Goal: Obtain resource: Download file/media

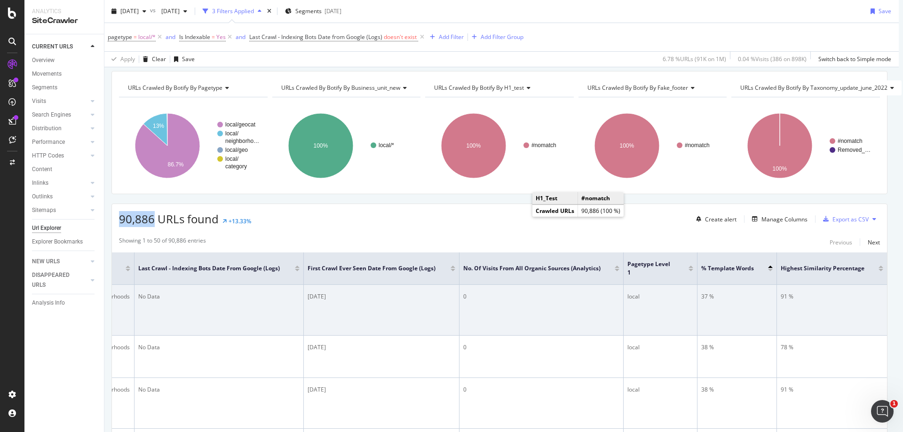
scroll to position [0, 7]
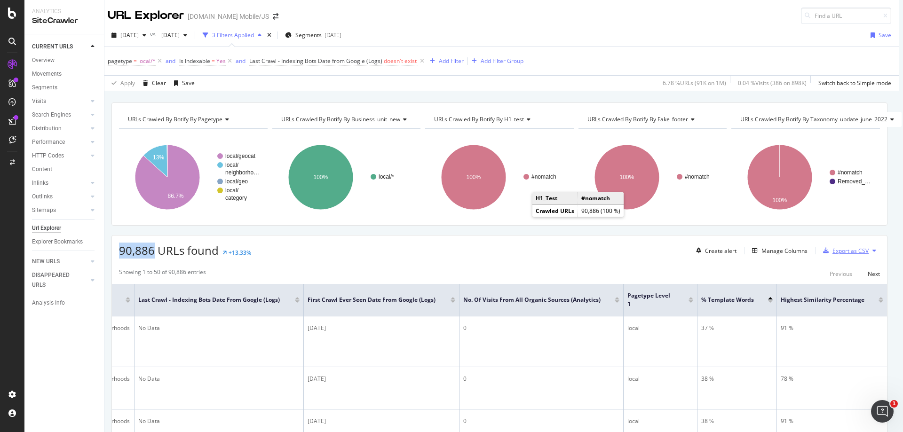
click at [832, 252] on div "Export as CSV" at bounding box center [850, 251] width 36 height 8
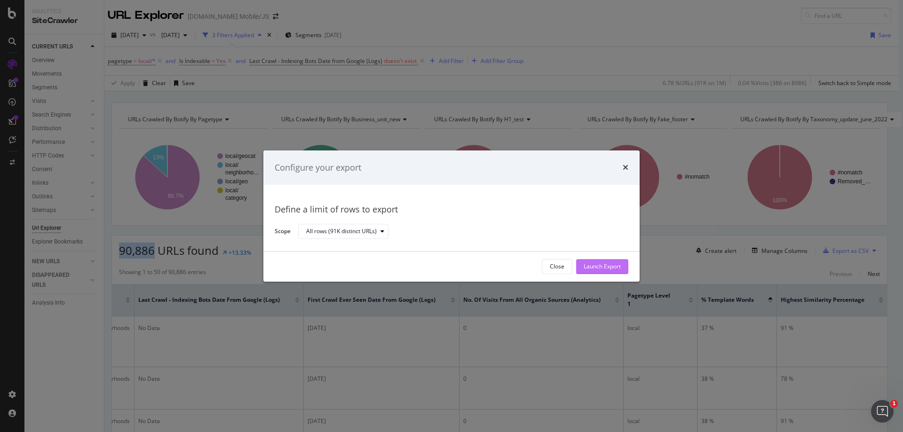
click at [619, 261] on div "Launch Export" at bounding box center [602, 267] width 37 height 14
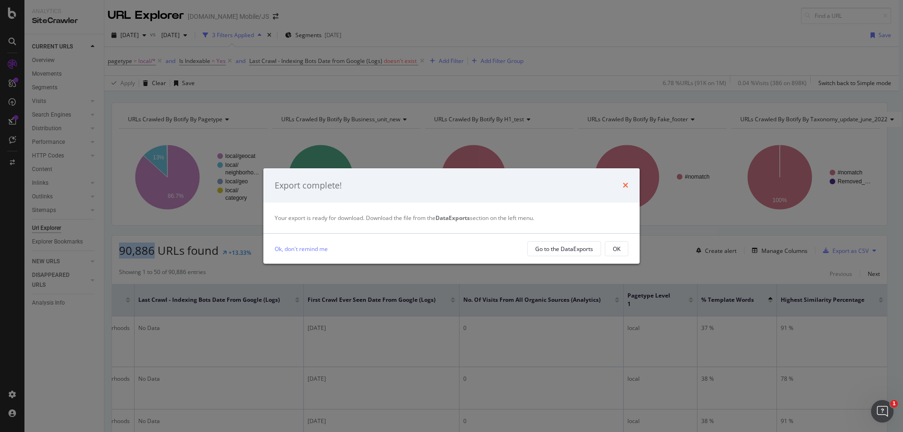
click at [626, 182] on icon "times" at bounding box center [626, 186] width 6 height 8
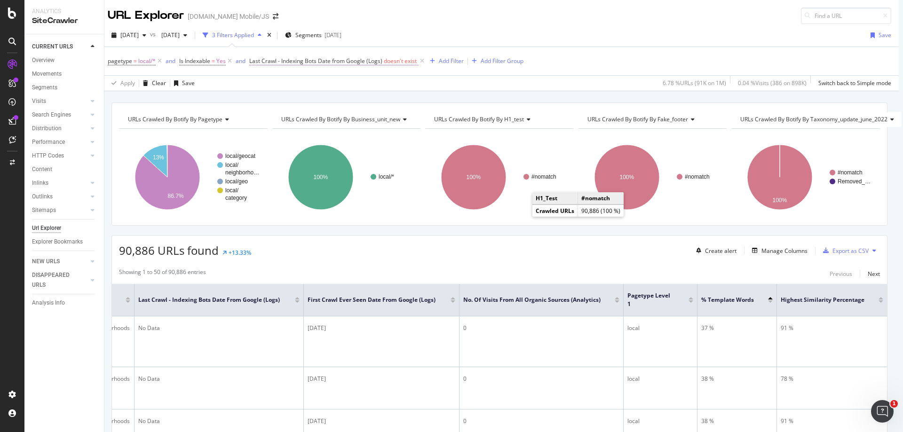
click at [356, 60] on span "Last Crawl - Indexing Bots Date from Google (Logs)" at bounding box center [315, 61] width 133 height 8
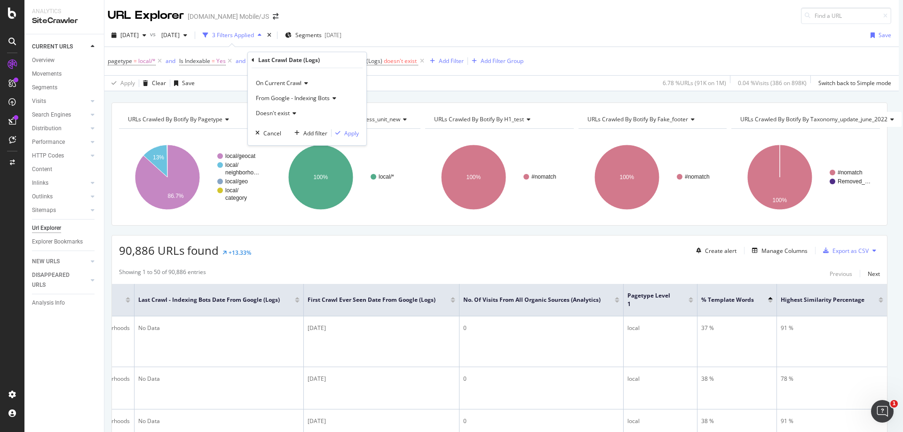
click at [538, 26] on div "2025 Sep. 21st vs 2025 Aug. 24th 3 Filters Applied Segments 2025-07-16 Save pag…" at bounding box center [499, 57] width 799 height 67
click at [418, 63] on icon at bounding box center [422, 60] width 8 height 9
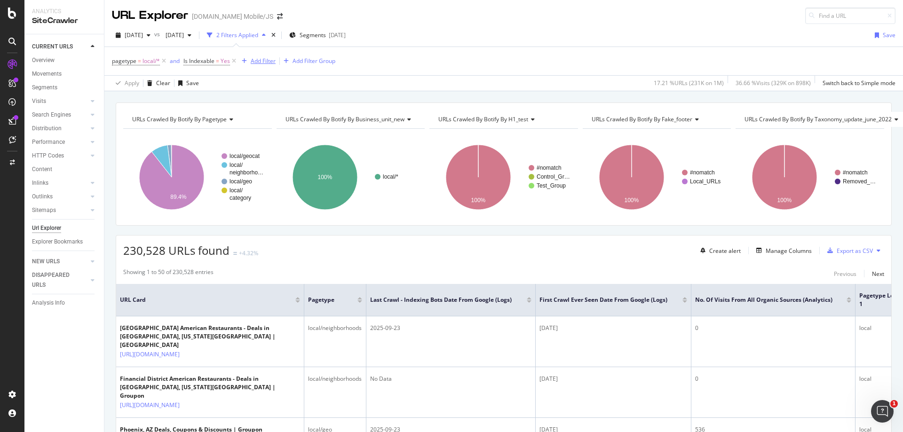
click at [263, 62] on div "Add Filter" at bounding box center [263, 61] width 25 height 8
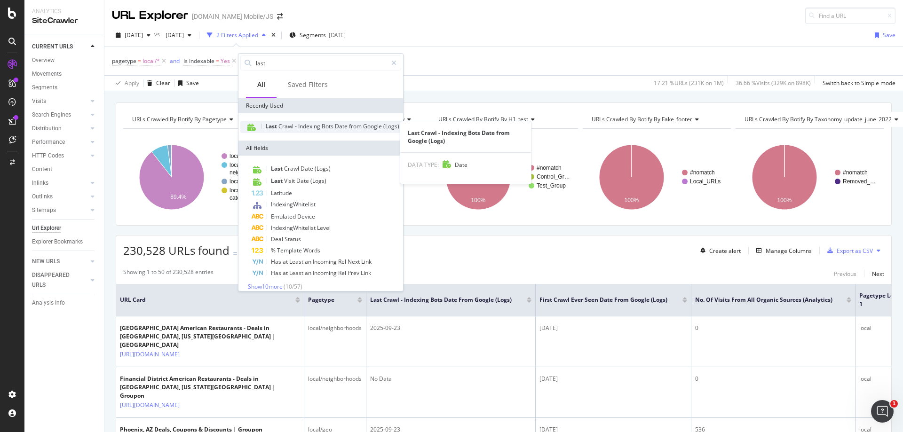
type input "last"
click at [281, 129] on span "Crawl" at bounding box center [286, 126] width 16 height 8
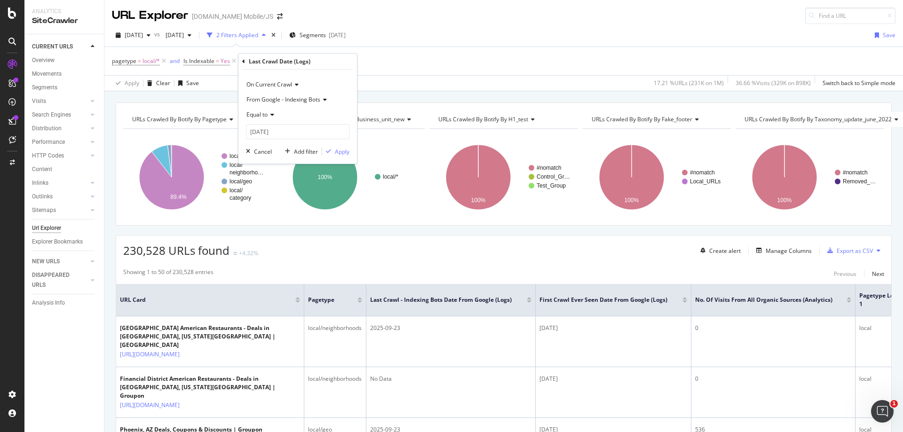
click at [324, 99] on icon at bounding box center [323, 100] width 7 height 6
click at [325, 119] on span "From Google - Indexing Bots" at bounding box center [290, 119] width 79 height 8
click at [404, 61] on div "pagetype = local/* and Is Indexable = Yes Add Filter Add Filter Group" at bounding box center [504, 61] width 784 height 28
click at [383, 72] on div "pagetype = local/* and Is Indexable = Yes Add Filter Add Filter Group" at bounding box center [504, 61] width 784 height 28
click at [263, 63] on div "Add Filter" at bounding box center [263, 61] width 25 height 8
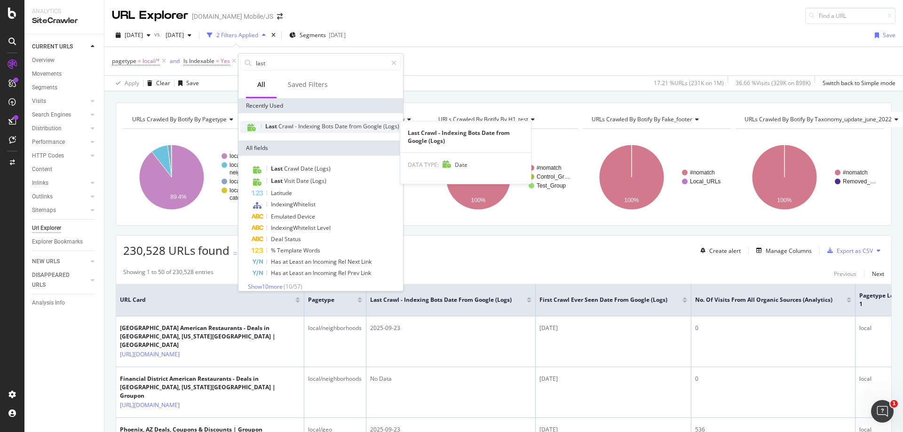
click at [308, 125] on span "Indexing" at bounding box center [310, 126] width 24 height 8
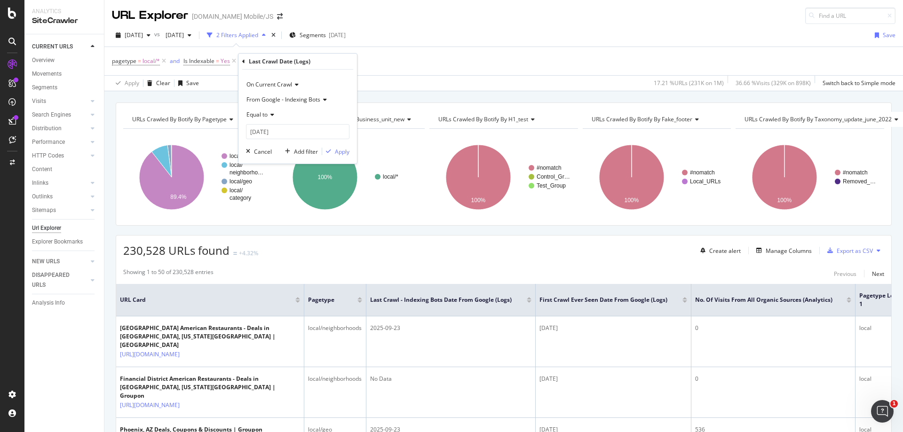
click at [272, 116] on icon at bounding box center [271, 115] width 7 height 6
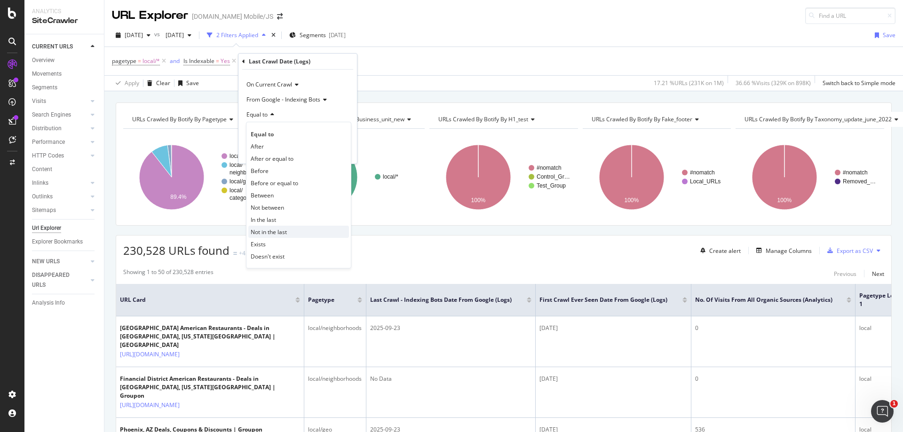
click at [277, 236] on div "Not in the last" at bounding box center [298, 232] width 101 height 12
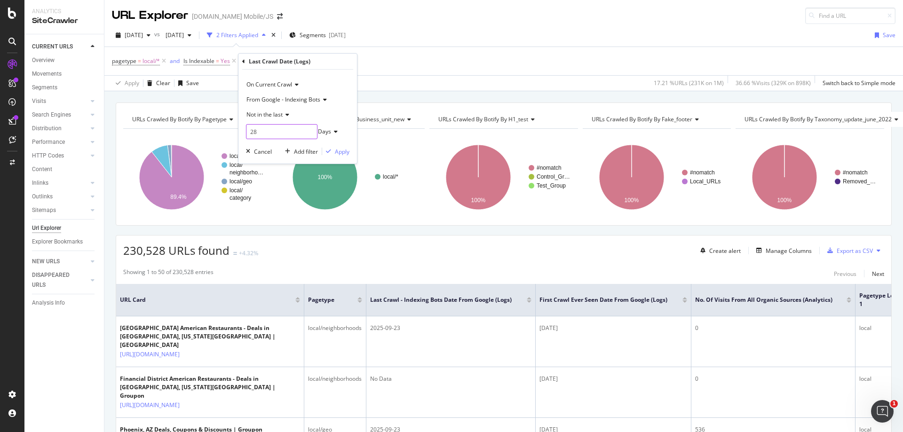
click at [291, 131] on input "28" at bounding box center [281, 131] width 71 height 15
type input "130"
click at [342, 156] on div "Apply" at bounding box center [335, 151] width 27 height 8
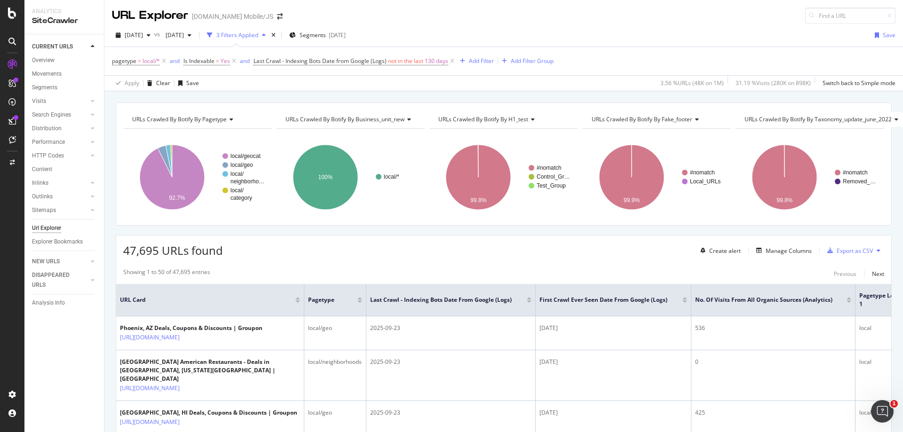
click at [450, 63] on icon at bounding box center [452, 60] width 8 height 9
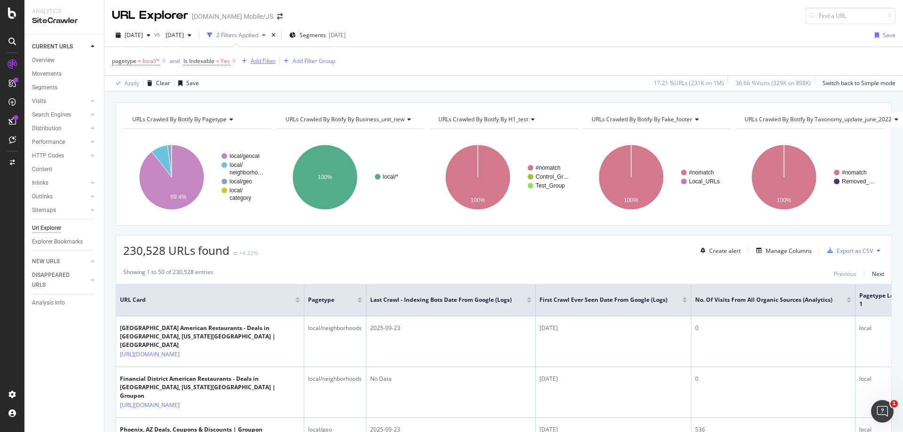
click at [264, 64] on div "Add Filter" at bounding box center [263, 61] width 25 height 8
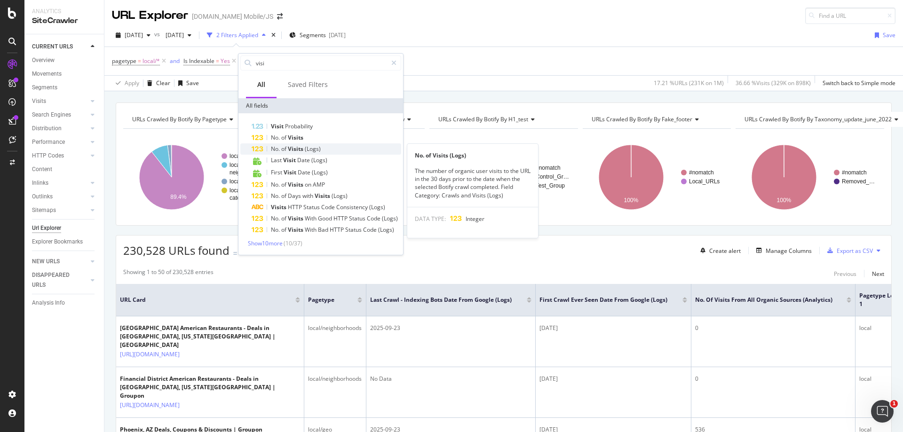
type input "visi"
click at [286, 144] on div "No. of Visits (Logs)" at bounding box center [327, 148] width 150 height 11
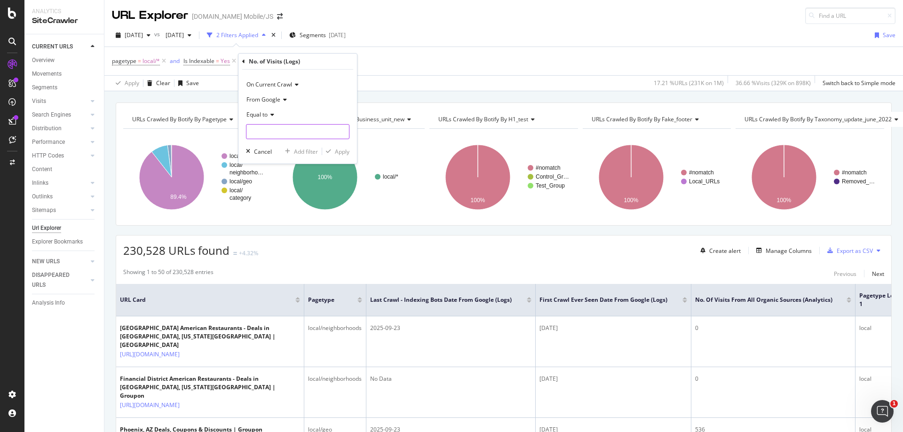
click at [284, 135] on input "number" at bounding box center [297, 131] width 103 height 15
type input "0"
click at [284, 105] on div "From Google" at bounding box center [297, 99] width 103 height 15
click at [282, 120] on span "From Google" at bounding box center [268, 119] width 35 height 8
click at [343, 152] on div "Apply" at bounding box center [342, 152] width 15 height 8
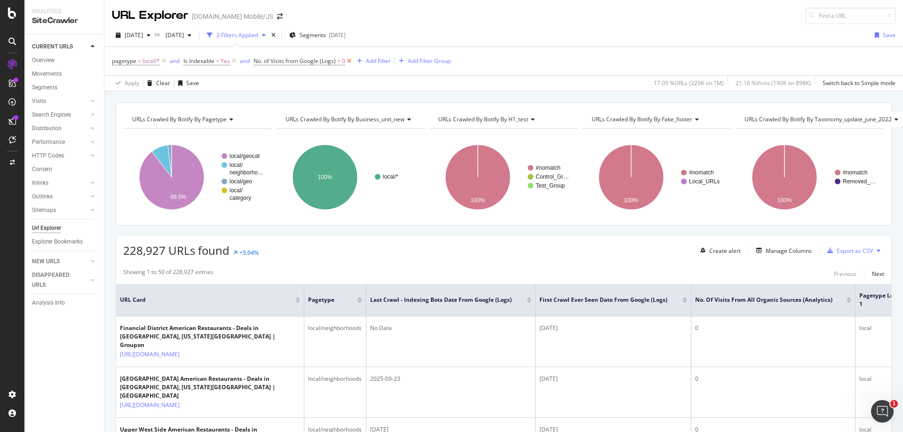
click at [349, 63] on icon at bounding box center [349, 60] width 8 height 9
click at [258, 63] on div "Add Filter" at bounding box center [263, 61] width 25 height 8
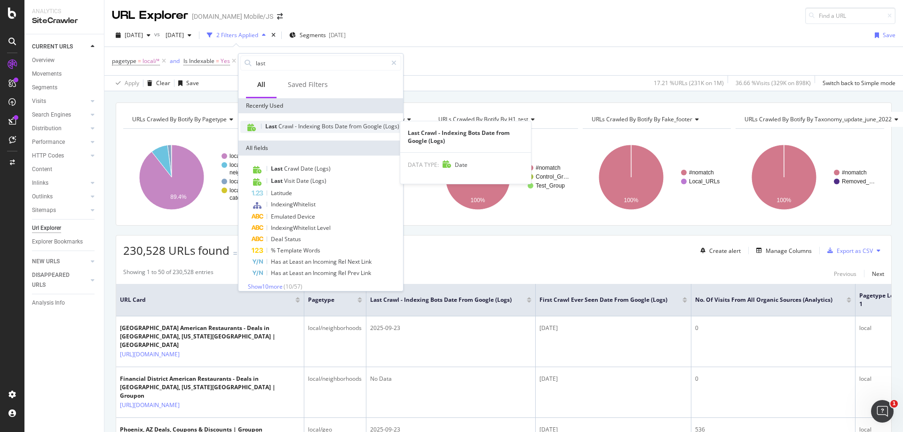
type input "last"
click at [299, 130] on div "Last Crawl - Indexing Bots Date from Google (Logs)" at bounding box center [332, 127] width 134 height 8
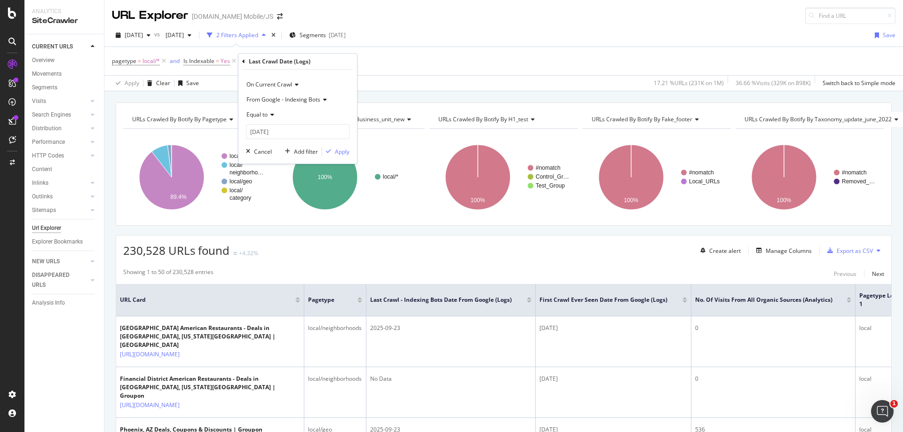
click at [269, 114] on icon at bounding box center [271, 115] width 7 height 6
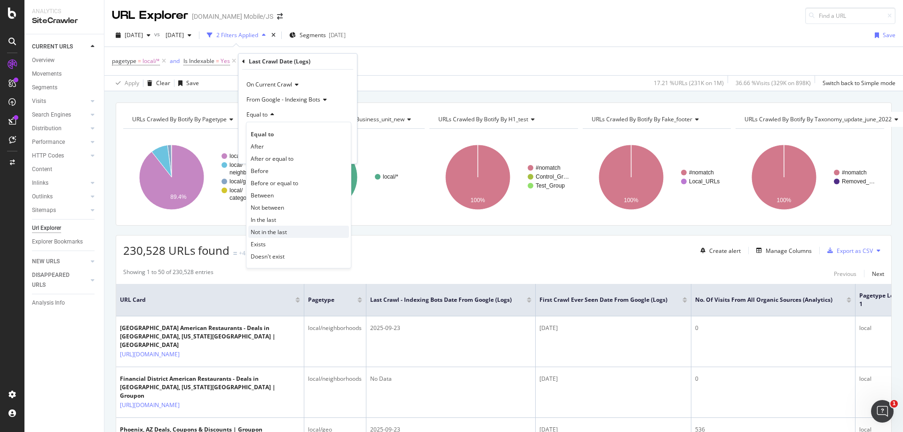
click at [270, 229] on span "Not in the last" at bounding box center [269, 232] width 36 height 8
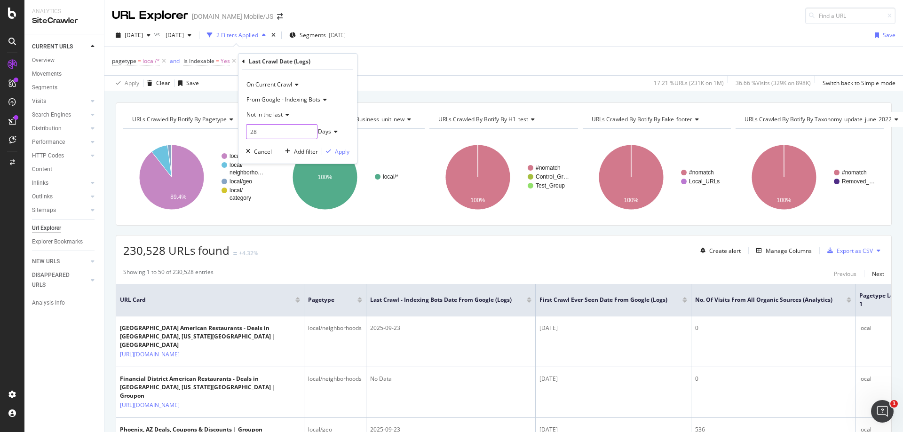
click at [287, 134] on input "28" at bounding box center [281, 131] width 71 height 15
type input "90"
click at [344, 150] on div "Apply" at bounding box center [342, 152] width 15 height 8
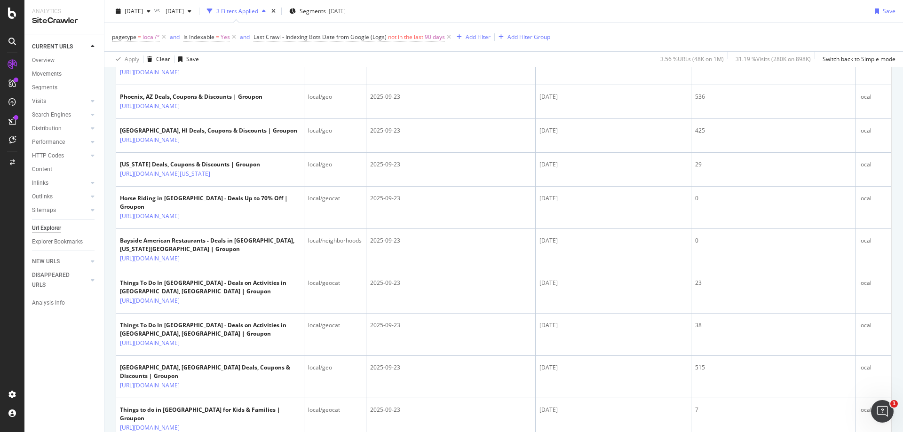
scroll to position [47, 0]
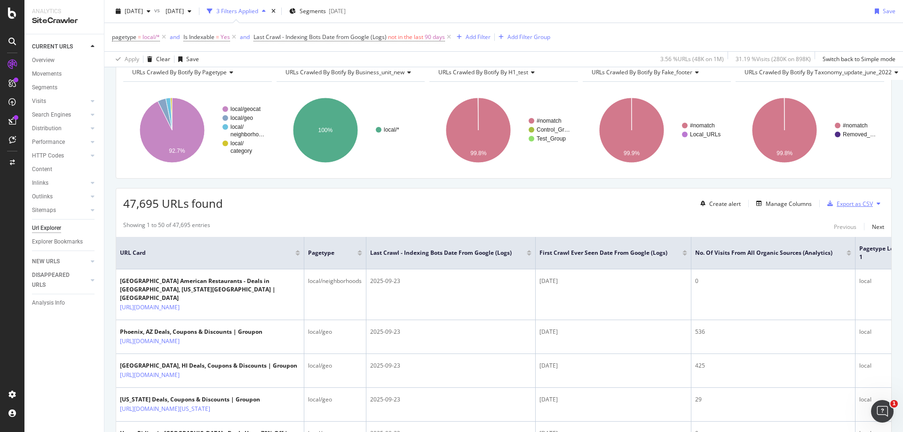
click at [862, 200] on div "Export as CSV" at bounding box center [855, 204] width 36 height 8
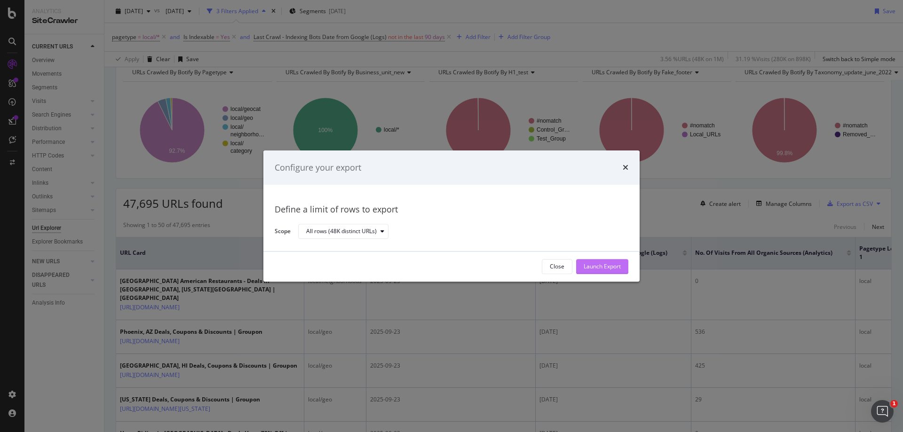
click at [602, 270] on div "Launch Export" at bounding box center [602, 267] width 37 height 8
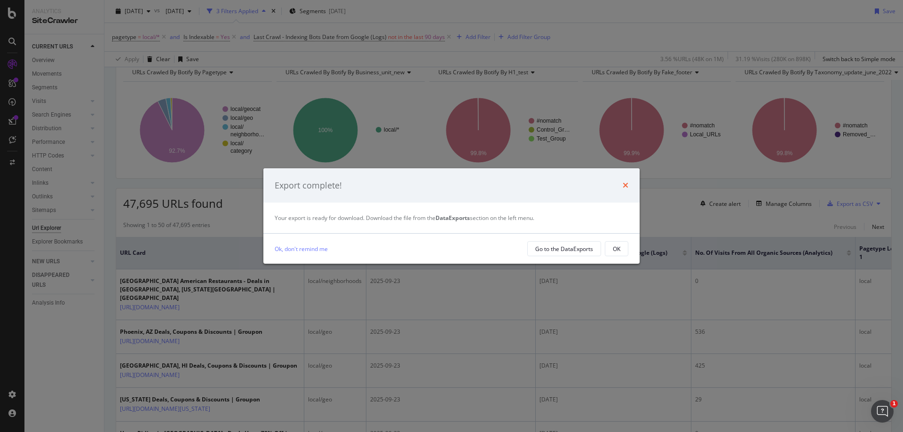
click at [627, 186] on icon "times" at bounding box center [626, 186] width 6 height 8
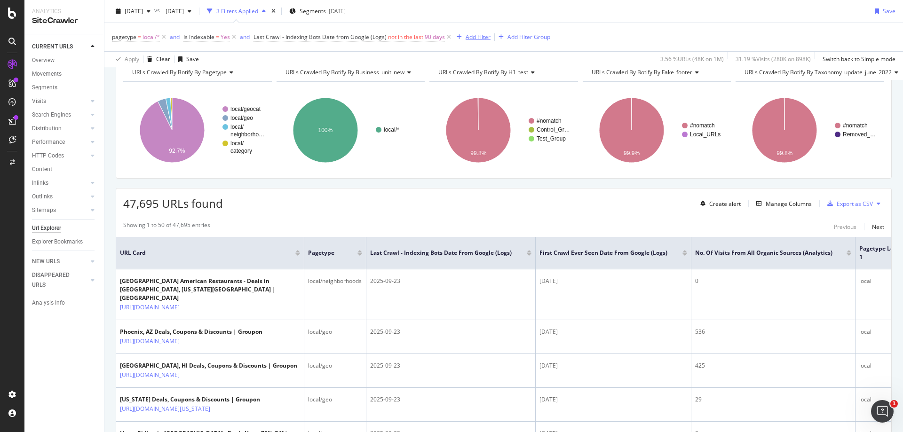
click at [473, 34] on div "Add Filter" at bounding box center [478, 37] width 25 height 8
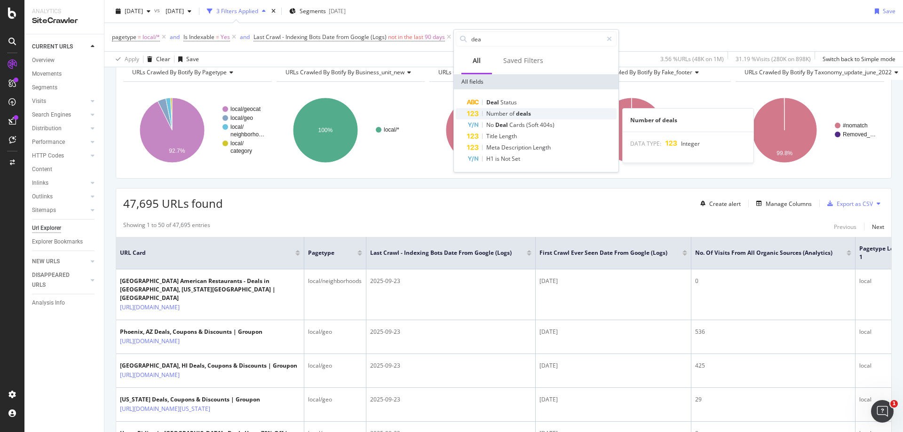
type input "dea"
click at [499, 111] on span "Number" at bounding box center [497, 114] width 23 height 8
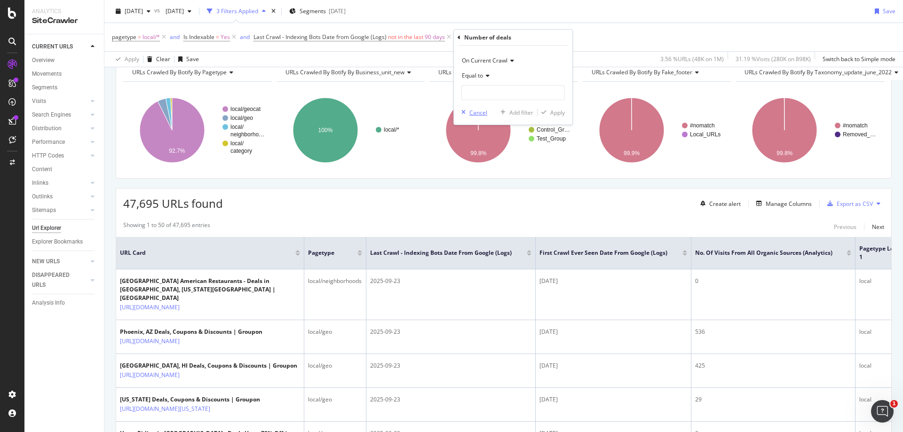
click at [479, 116] on div "Cancel" at bounding box center [478, 113] width 18 height 8
click at [776, 207] on div "Manage Columns" at bounding box center [789, 204] width 46 height 8
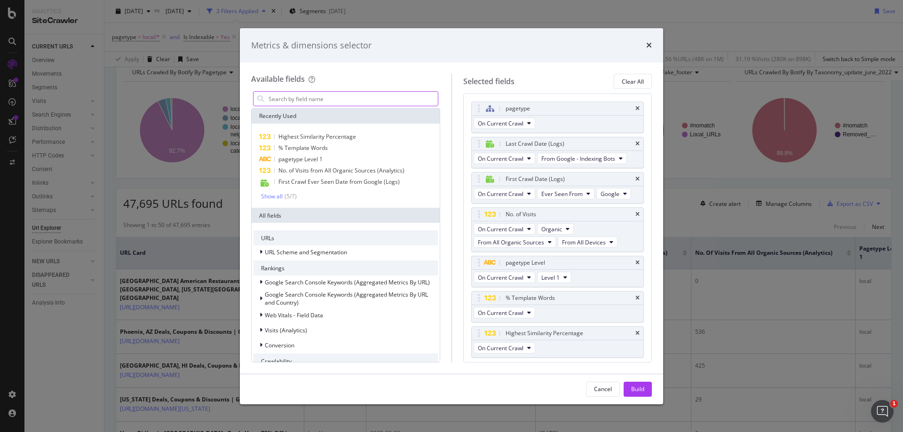
click at [359, 98] on input "modal" at bounding box center [353, 99] width 170 height 14
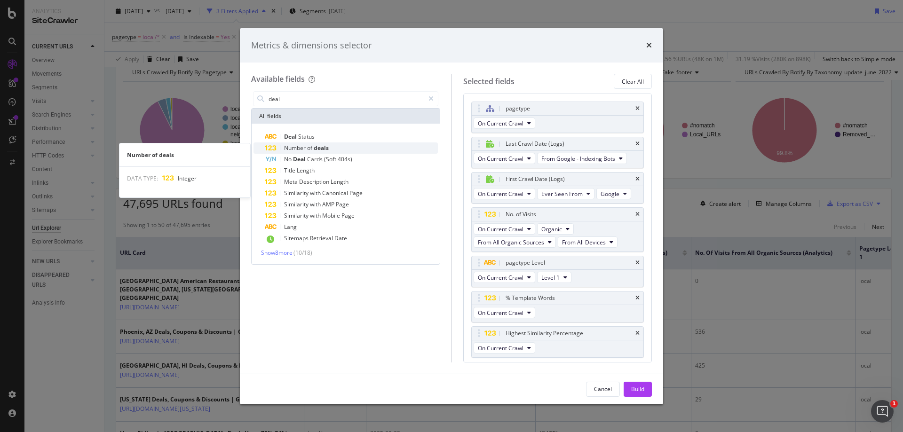
type input "deal"
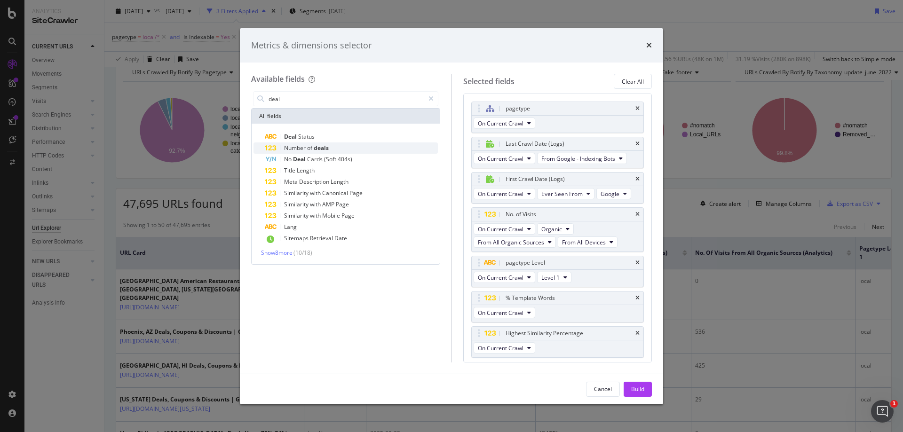
click at [339, 150] on div "Number of deals" at bounding box center [351, 148] width 173 height 11
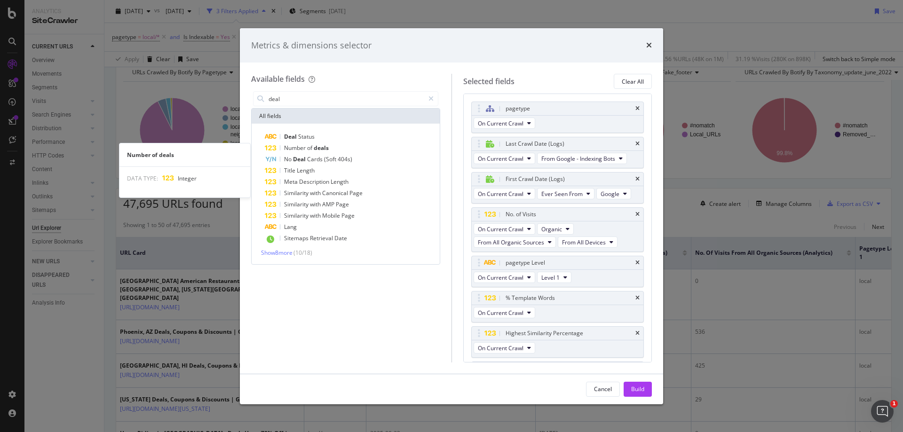
scroll to position [32, 0]
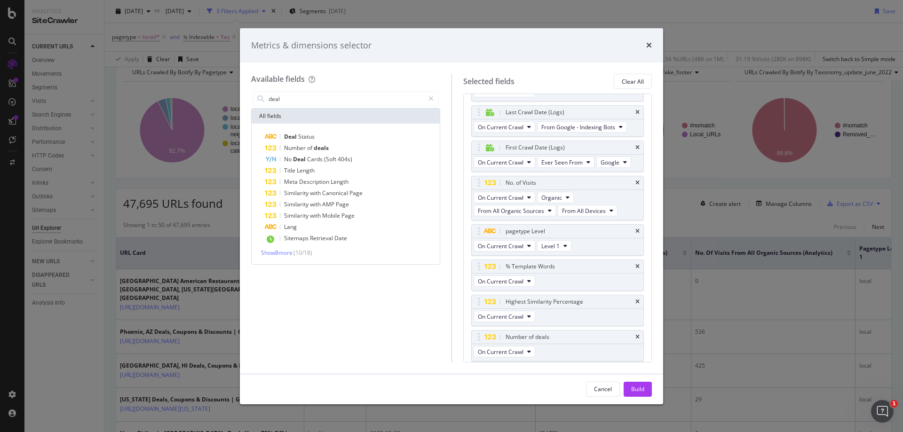
click at [631, 391] on div "Build" at bounding box center [637, 389] width 13 height 8
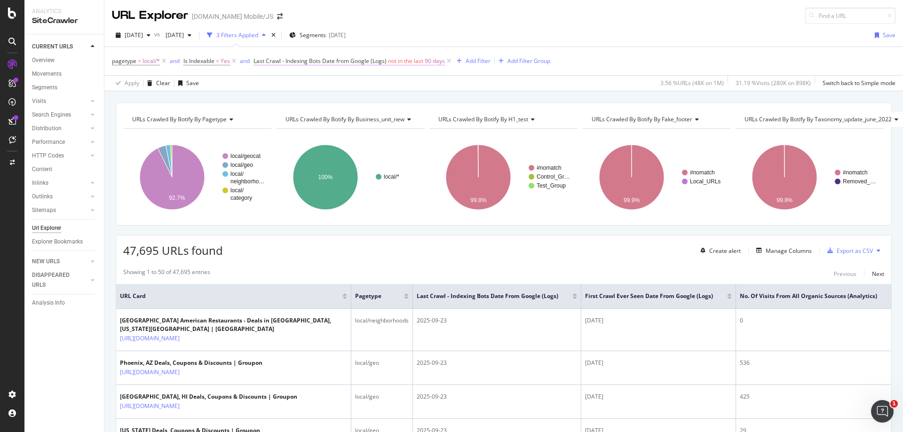
click at [403, 63] on span "not in the last" at bounding box center [405, 61] width 35 height 8
click at [301, 111] on icon at bounding box center [302, 114] width 7 height 6
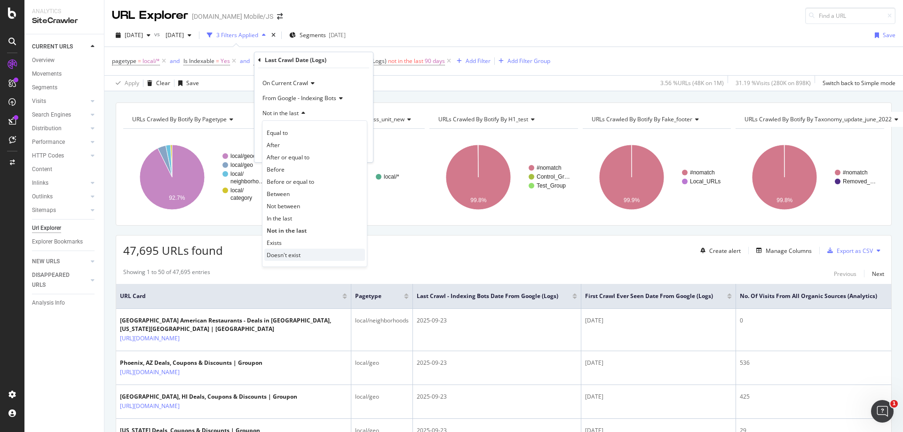
click at [280, 252] on span "Doesn't exist" at bounding box center [284, 255] width 34 height 8
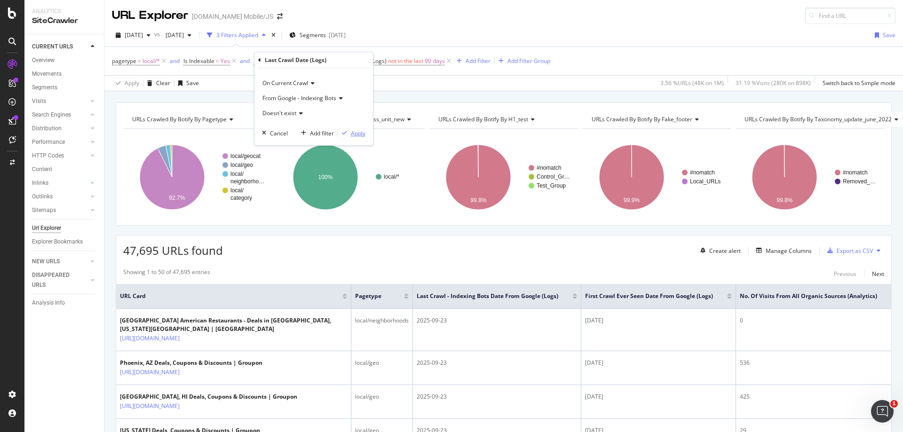
click at [357, 131] on div "Apply" at bounding box center [358, 133] width 15 height 8
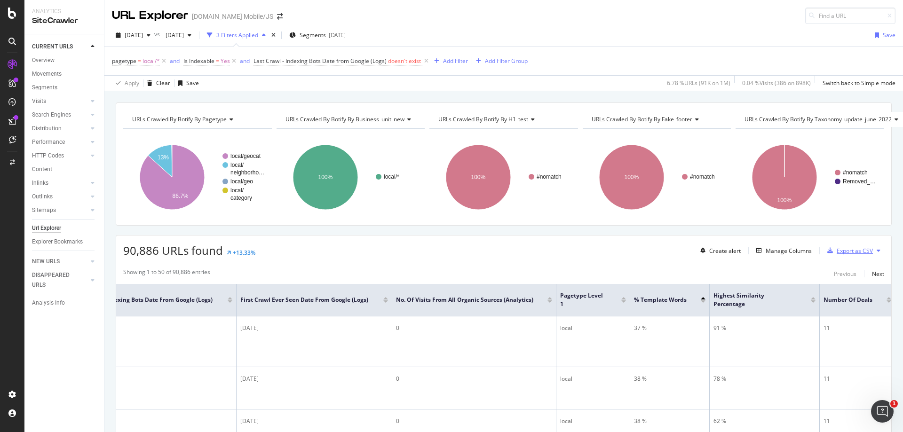
click at [854, 252] on div "Export as CSV" at bounding box center [855, 251] width 36 height 8
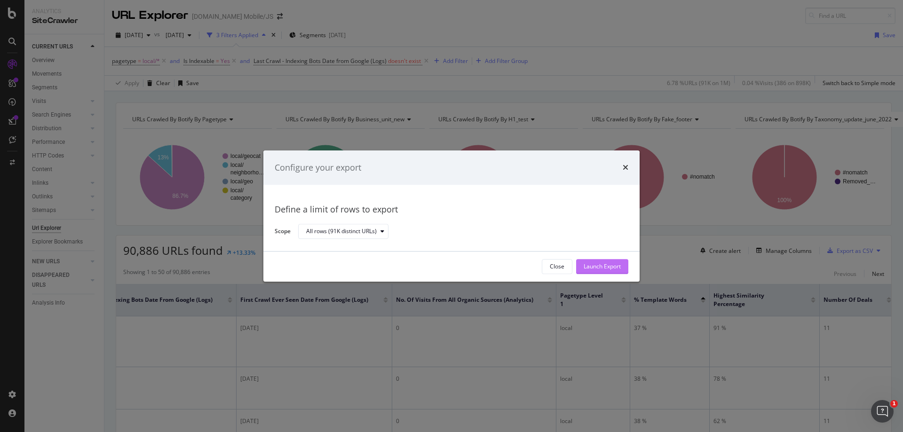
click at [607, 269] on div "Launch Export" at bounding box center [602, 267] width 37 height 8
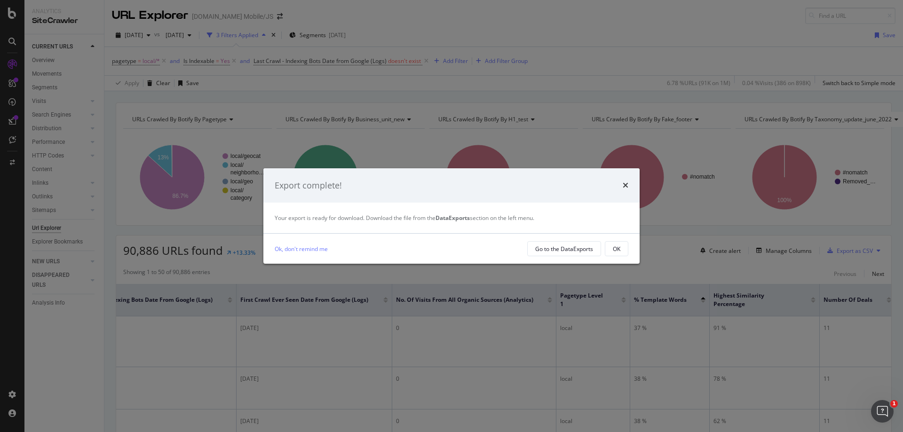
click at [624, 246] on button "OK" at bounding box center [617, 248] width 24 height 15
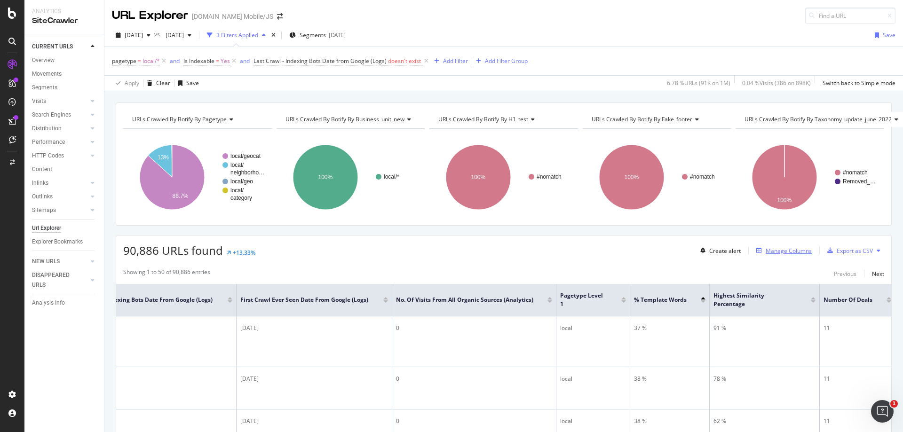
click at [766, 253] on div "Manage Columns" at bounding box center [789, 251] width 46 height 8
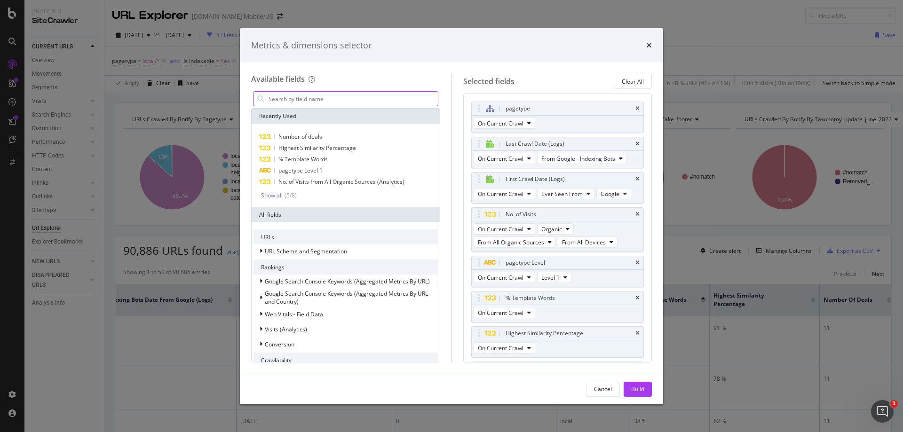
click at [390, 103] on input "modal" at bounding box center [353, 99] width 170 height 14
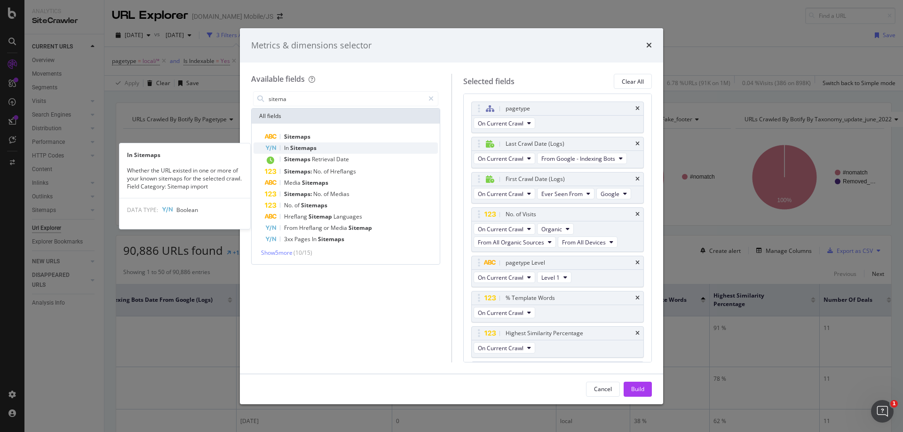
type input "sitema"
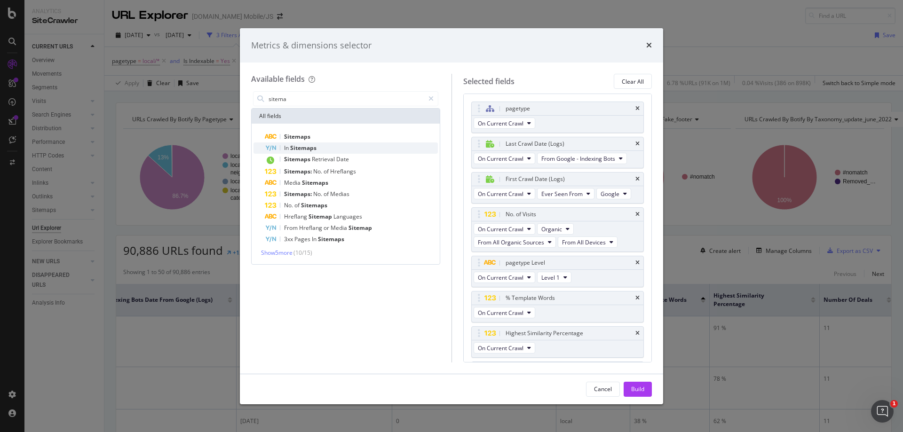
click at [370, 145] on div "In Sitemaps" at bounding box center [351, 148] width 173 height 11
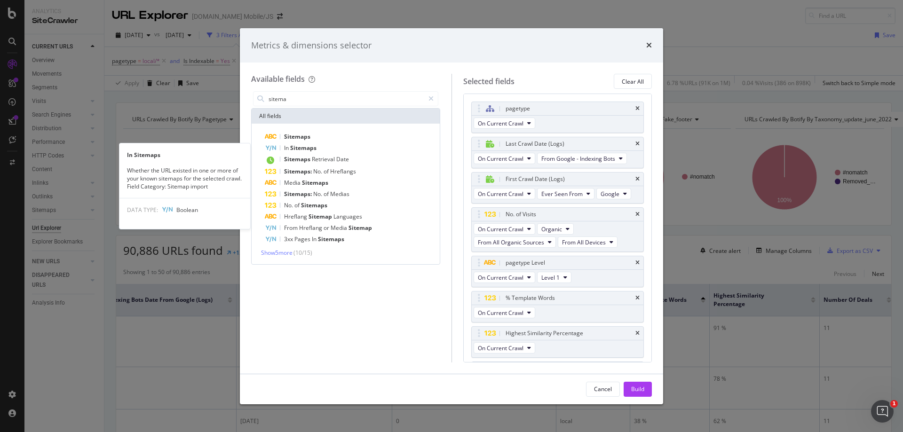
scroll to position [67, 0]
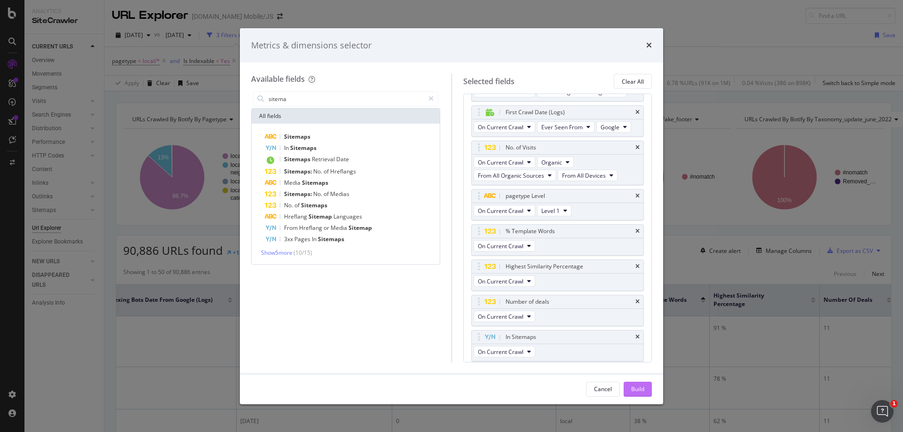
click at [638, 392] on div "Build" at bounding box center [637, 389] width 13 height 8
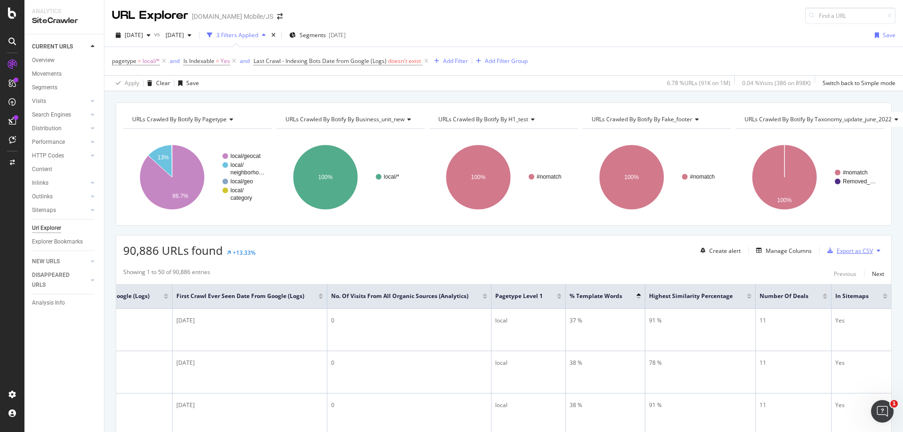
click at [855, 255] on div "Export as CSV" at bounding box center [848, 251] width 49 height 14
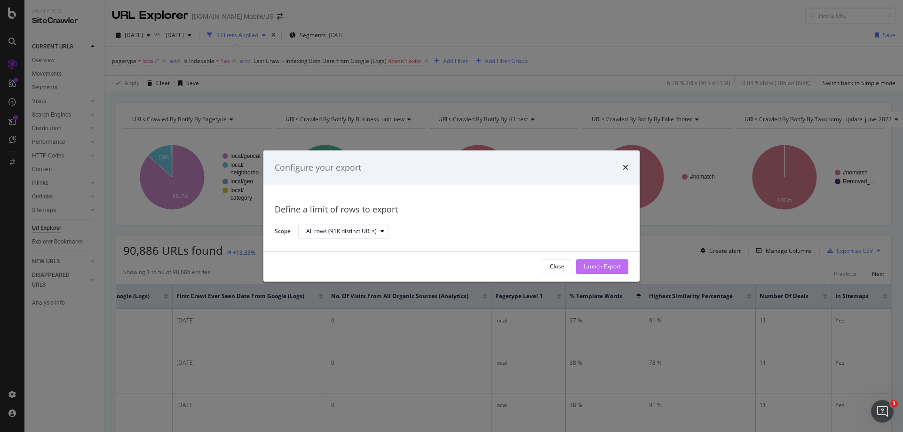
click at [594, 265] on div "Launch Export" at bounding box center [602, 267] width 37 height 8
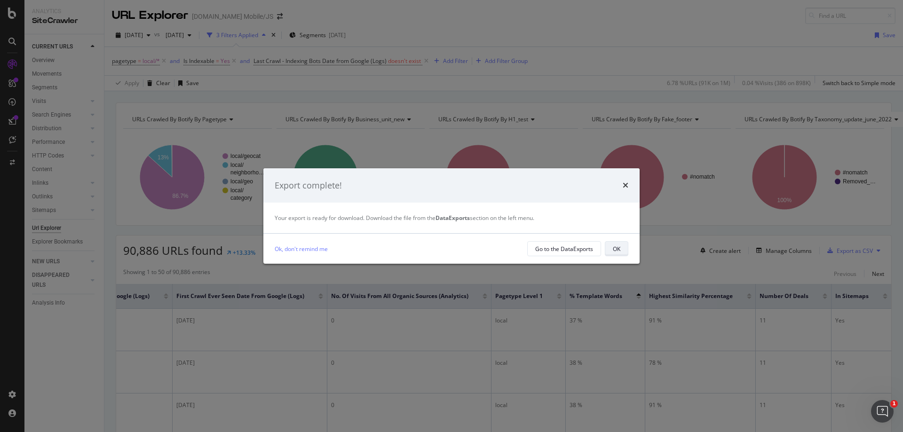
click at [622, 245] on button "OK" at bounding box center [617, 248] width 24 height 15
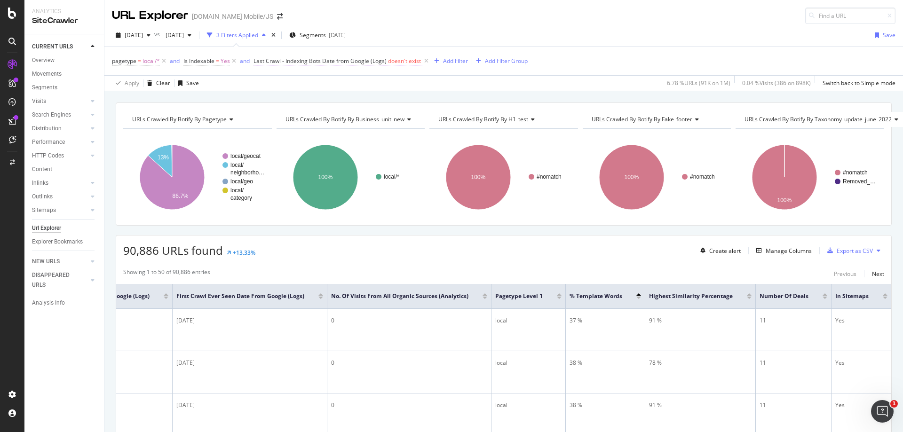
click at [367, 58] on span "Last Crawl - Indexing Bots Date from Google (Logs)" at bounding box center [319, 61] width 133 height 8
click at [300, 111] on icon at bounding box center [299, 114] width 7 height 6
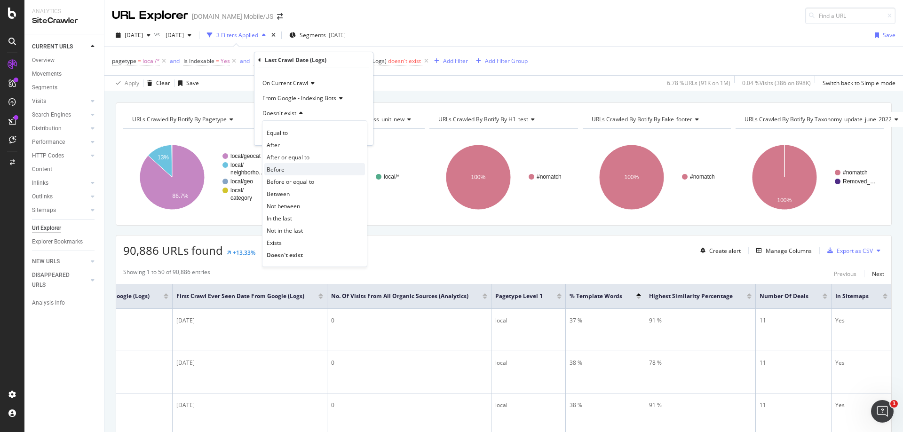
click at [292, 167] on div "Before" at bounding box center [314, 169] width 101 height 12
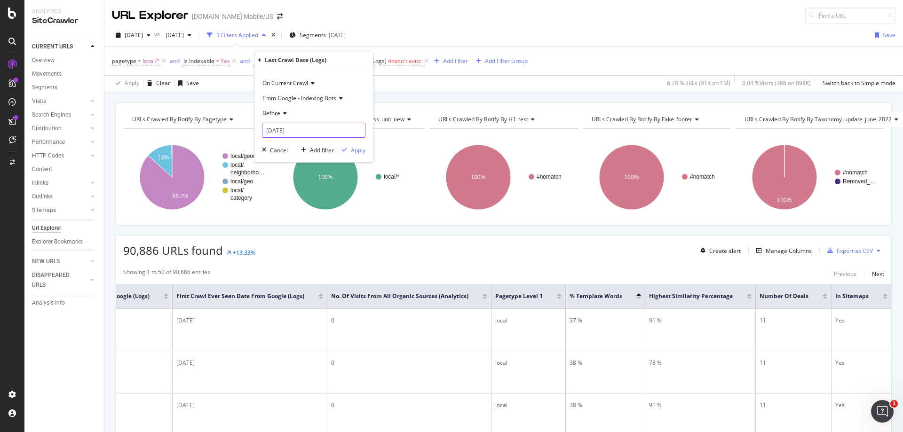
click at [300, 133] on input "2025-10-06" at bounding box center [313, 130] width 103 height 15
click at [282, 146] on link at bounding box center [282, 146] width 7 height 16
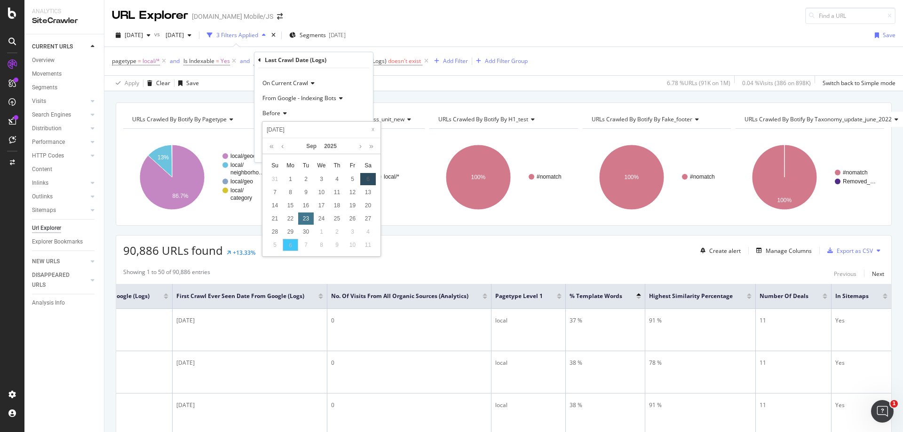
click at [308, 219] on div "23" at bounding box center [306, 219] width 16 height 12
type input "2025-09-23"
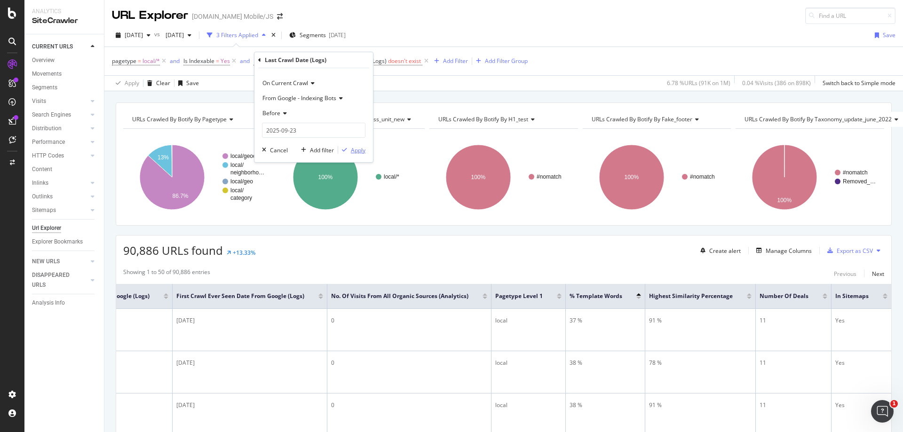
click at [359, 150] on div "Apply" at bounding box center [358, 150] width 15 height 8
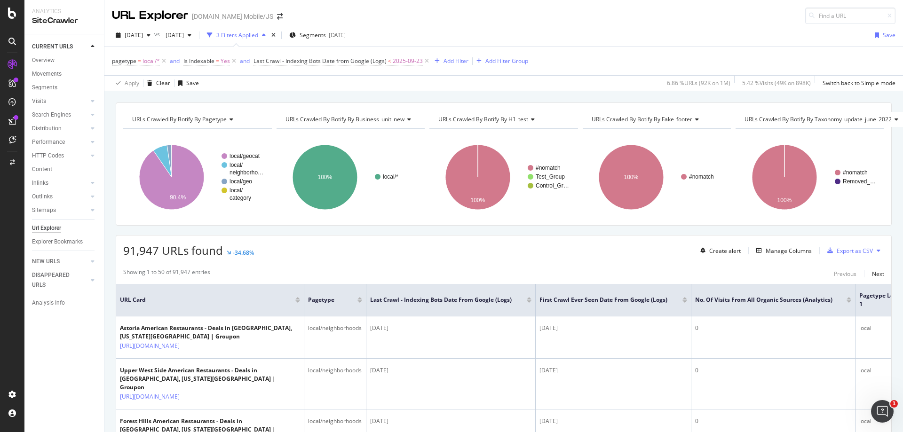
click at [529, 303] on div at bounding box center [529, 302] width 5 height 2
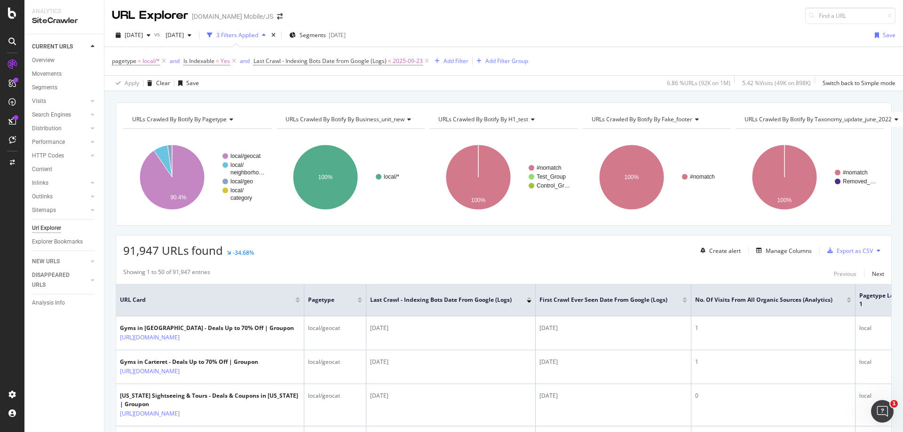
click at [529, 301] on div at bounding box center [529, 302] width 5 height 2
click at [529, 302] on div at bounding box center [529, 302] width 5 height 2
click at [529, 299] on div at bounding box center [529, 298] width 5 height 2
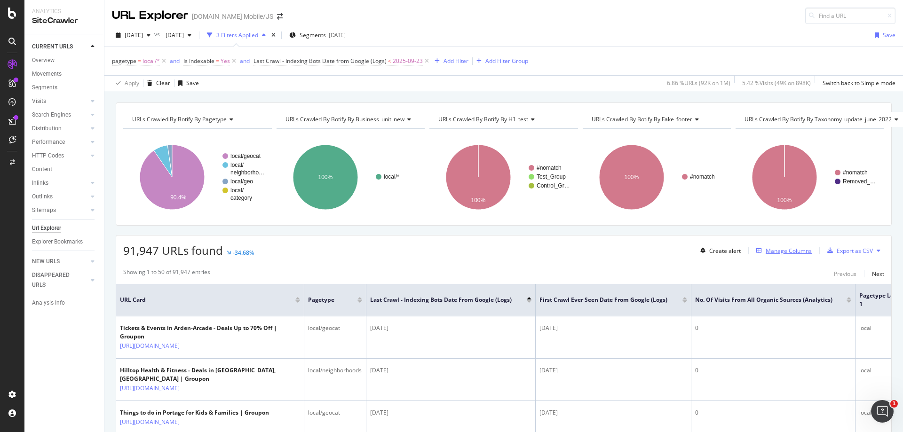
click at [783, 252] on div "Manage Columns" at bounding box center [789, 251] width 46 height 8
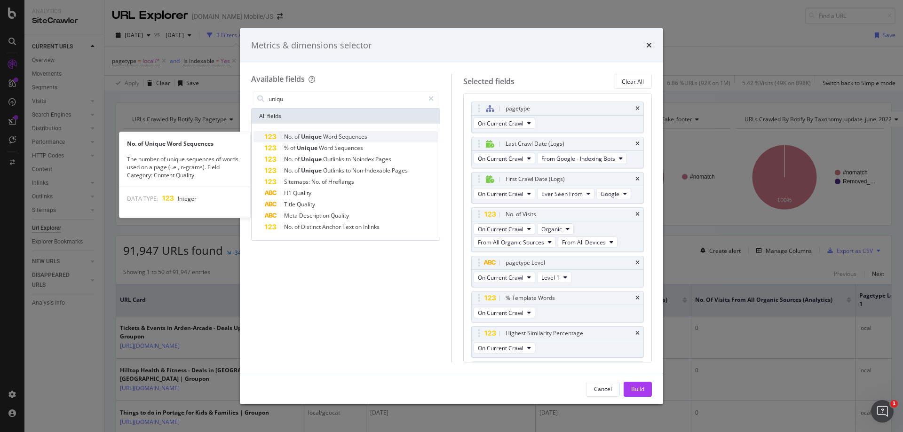
type input "uniqu"
click at [420, 136] on div "No. of Unique Word Sequences" at bounding box center [351, 136] width 173 height 11
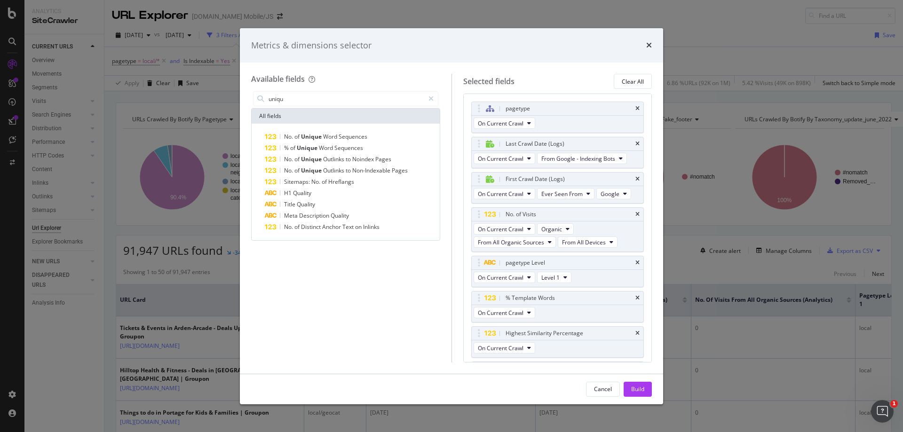
drag, startPoint x: 642, startPoint y: 393, endPoint x: 656, endPoint y: 417, distance: 28.2
click at [642, 393] on div "Build" at bounding box center [637, 389] width 13 height 8
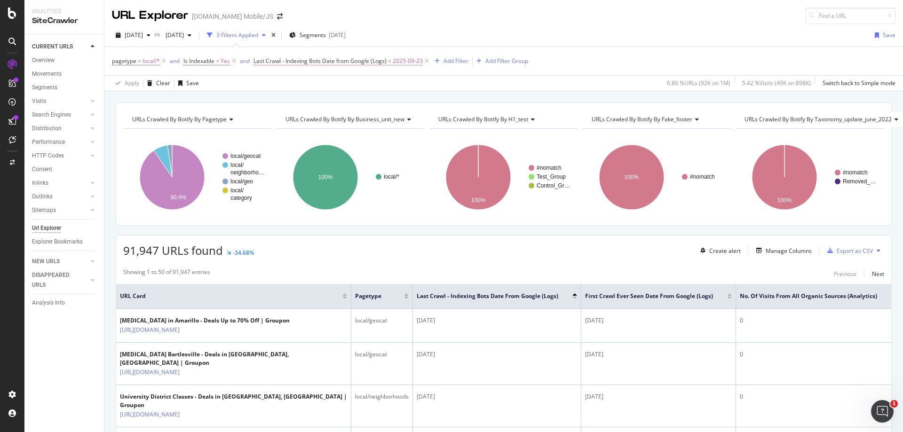
click at [407, 62] on span "2025-09-23" at bounding box center [408, 61] width 30 height 13
click at [281, 112] on icon at bounding box center [283, 114] width 7 height 6
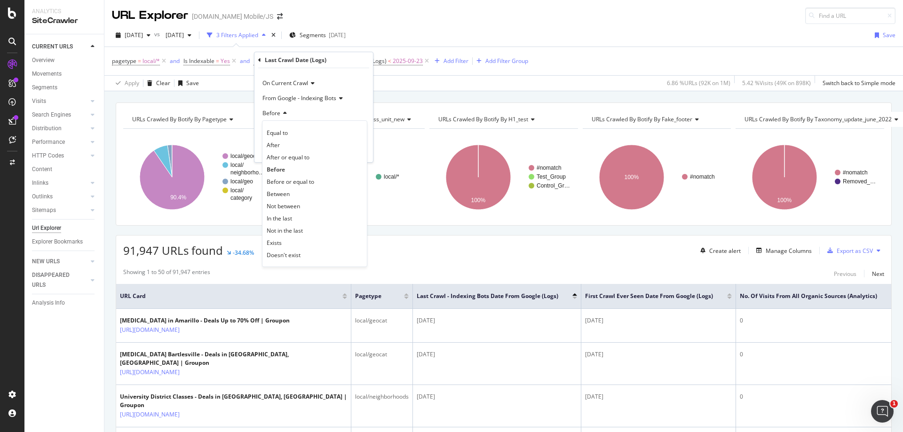
click at [290, 232] on span "Not in the last" at bounding box center [285, 231] width 36 height 8
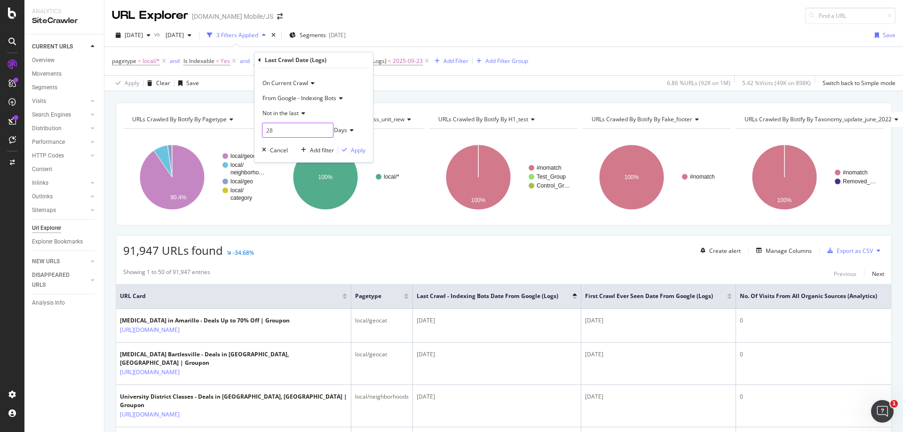
click at [323, 132] on input "28" at bounding box center [297, 130] width 71 height 15
type input "90"
click at [353, 149] on div "Apply" at bounding box center [358, 150] width 15 height 8
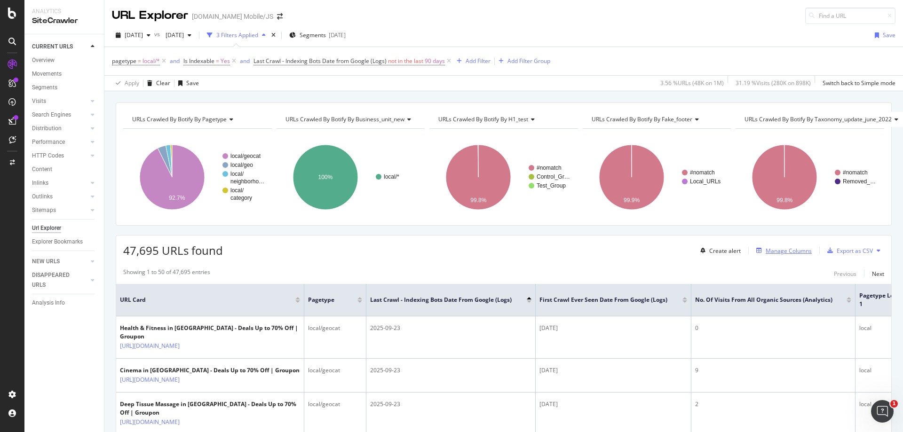
click at [786, 250] on div "Manage Columns" at bounding box center [789, 251] width 46 height 8
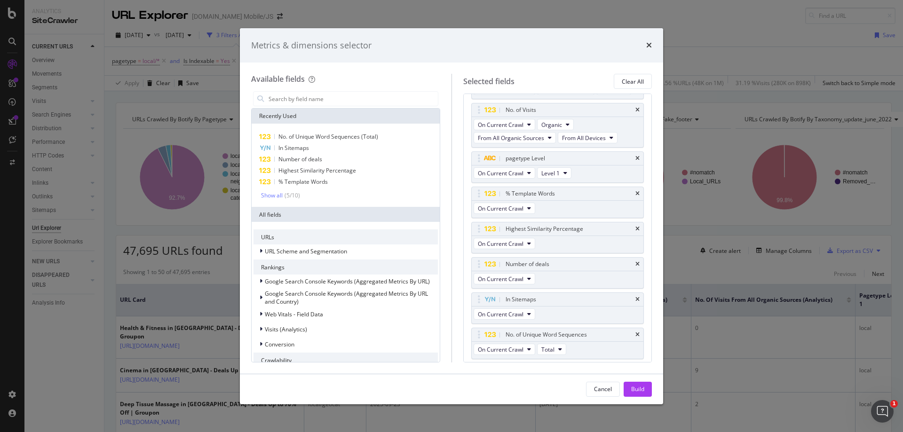
scroll to position [133, 0]
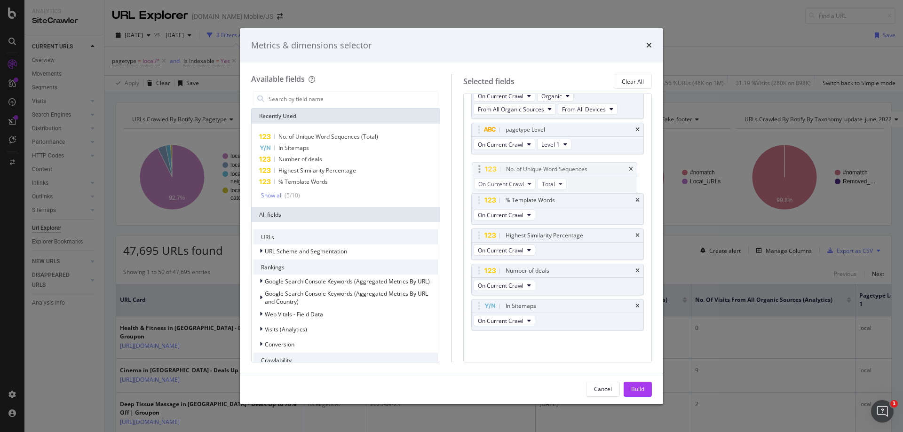
drag, startPoint x: 481, startPoint y: 307, endPoint x: 481, endPoint y: 170, distance: 136.9
click at [481, 170] on body "Analytics SiteCrawler CURRENT URLS Overview Movements Segments Visits Analysis …" at bounding box center [451, 216] width 903 height 432
drag, startPoint x: 479, startPoint y: 271, endPoint x: 482, endPoint y: 239, distance: 31.6
click at [482, 239] on body "Analytics SiteCrawler CURRENT URLS Overview Movements Segments Visits Analysis …" at bounding box center [451, 216] width 903 height 432
click at [642, 388] on div "Build" at bounding box center [637, 389] width 13 height 8
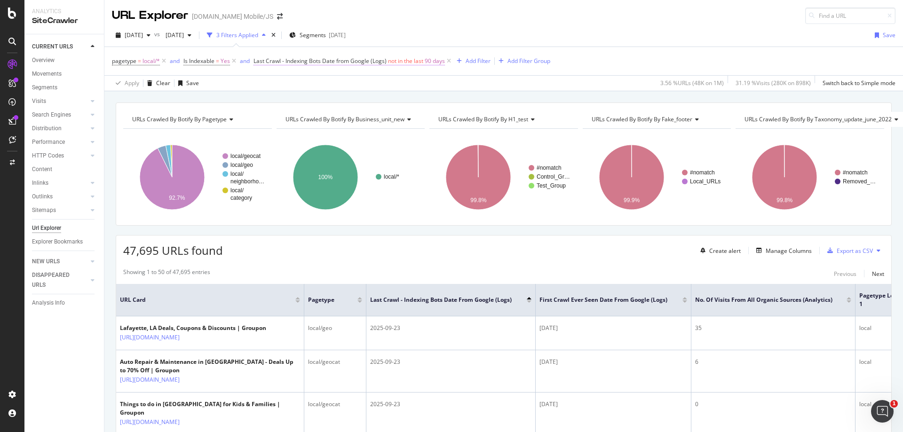
click at [429, 61] on span "90 days" at bounding box center [435, 61] width 20 height 13
click at [296, 114] on span "Not in the last" at bounding box center [280, 113] width 36 height 8
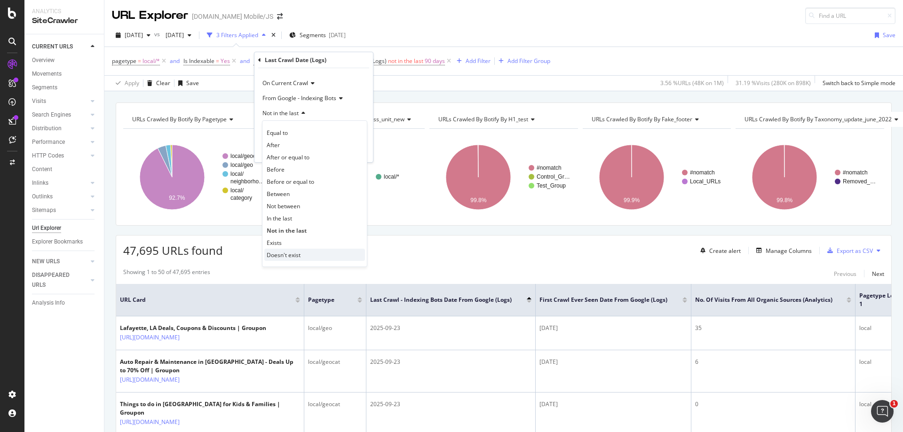
click at [281, 254] on span "Doesn't exist" at bounding box center [284, 255] width 34 height 8
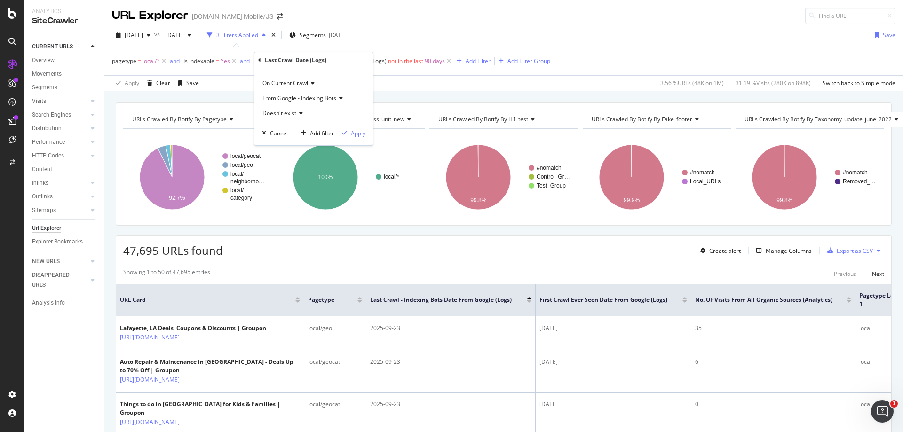
drag, startPoint x: 358, startPoint y: 132, endPoint x: 361, endPoint y: 153, distance: 20.9
click at [361, 153] on body "Analytics SiteCrawler CURRENT URLS Overview Movements Segments Visits Analysis …" at bounding box center [451, 216] width 903 height 432
click at [362, 133] on div "Apply" at bounding box center [358, 133] width 15 height 8
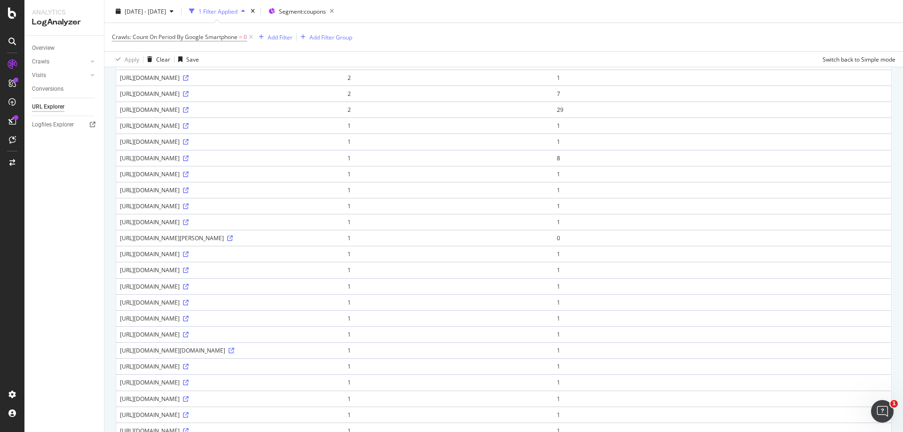
scroll to position [215, 0]
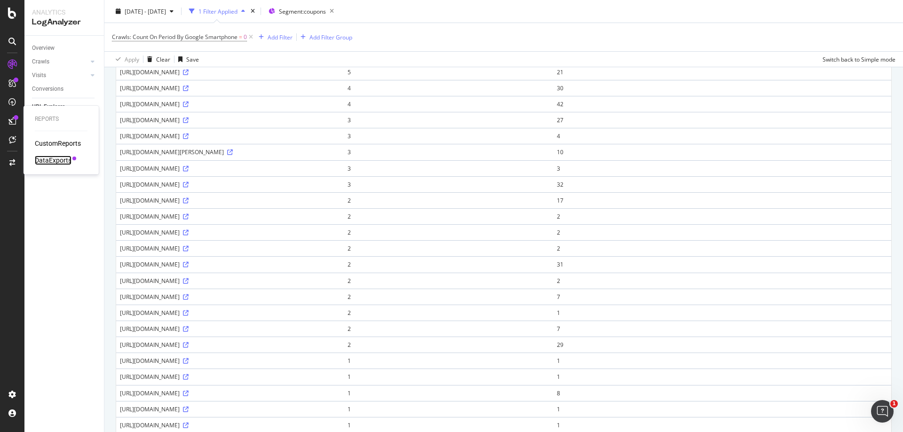
click at [48, 158] on div "DataExports" at bounding box center [53, 160] width 37 height 9
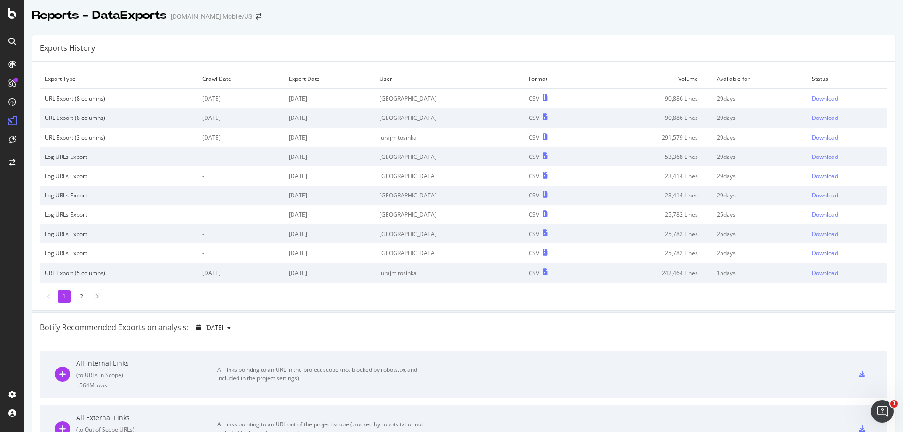
drag, startPoint x: 48, startPoint y: 158, endPoint x: 592, endPoint y: 325, distance: 569.2
click at [592, 325] on div "Botify Recommended Exports on analysis: 2025 Sep. 21st" at bounding box center [463, 328] width 863 height 31
click at [819, 96] on div "Download" at bounding box center [825, 99] width 26 height 8
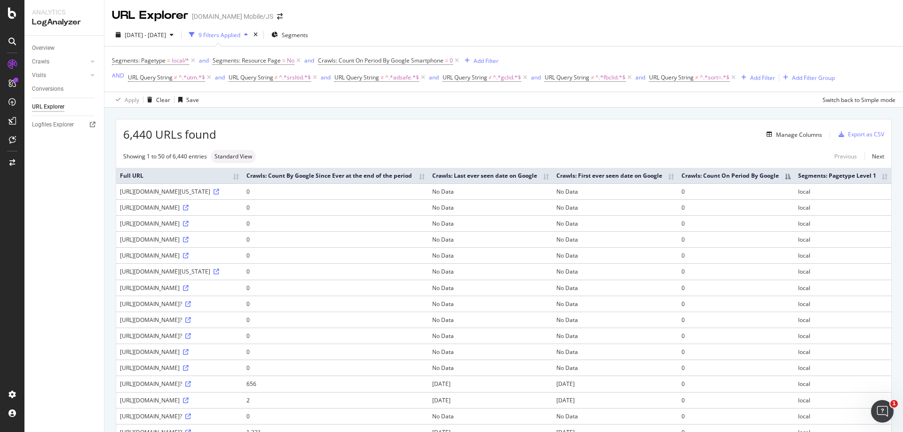
scroll to position [768, 0]
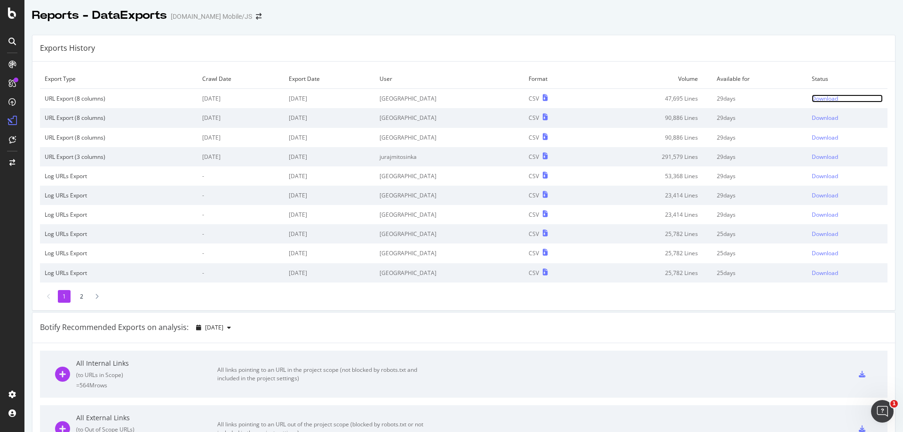
click at [812, 100] on div "Download" at bounding box center [825, 99] width 26 height 8
click at [822, 100] on div "Download" at bounding box center [825, 99] width 26 height 8
click at [813, 100] on div "Download" at bounding box center [826, 99] width 26 height 8
click at [813, 138] on div "Download" at bounding box center [826, 138] width 26 height 8
click at [760, 16] on div "Reports - DataExports Groupon.com Mobile/JS" at bounding box center [463, 12] width 879 height 24
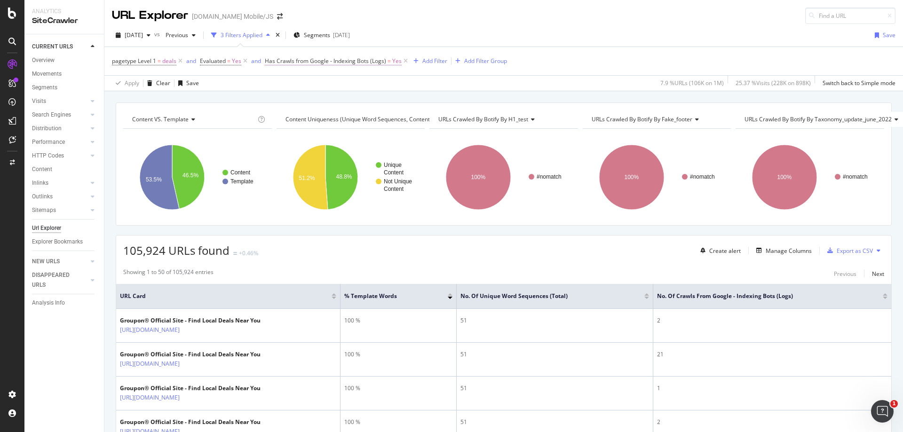
click at [339, 61] on span "Has Crawls from Google - Indexing Bots (Logs)" at bounding box center [325, 61] width 121 height 8
click at [462, 28] on div "[DATE] vs Previous 3 Filters Applied Segments [DATE] Save" at bounding box center [503, 37] width 799 height 19
click at [163, 59] on span "deals" at bounding box center [169, 61] width 14 height 13
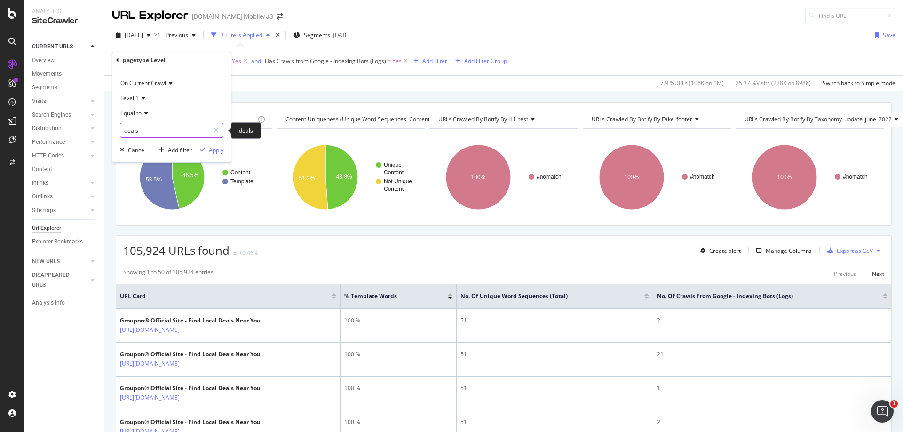
click at [156, 133] on input "deals" at bounding box center [164, 130] width 89 height 15
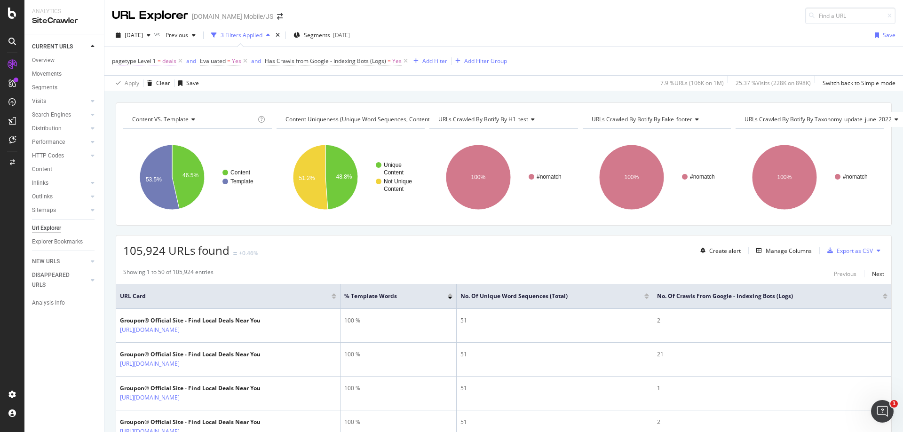
click at [161, 61] on span "pagetype Level 1 = deals" at bounding box center [144, 61] width 64 height 8
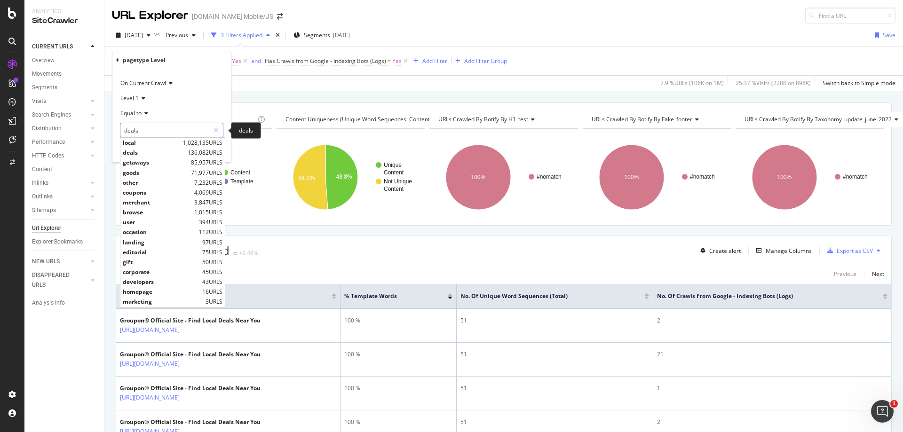
click at [146, 131] on input "deals" at bounding box center [164, 130] width 89 height 15
click at [145, 190] on span "coupons" at bounding box center [157, 193] width 69 height 8
type input "coupons"
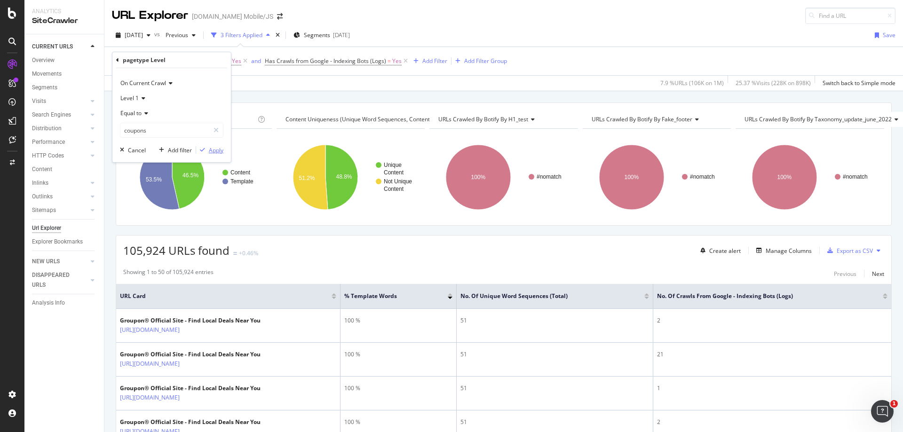
click at [220, 148] on div "Apply" at bounding box center [216, 150] width 15 height 8
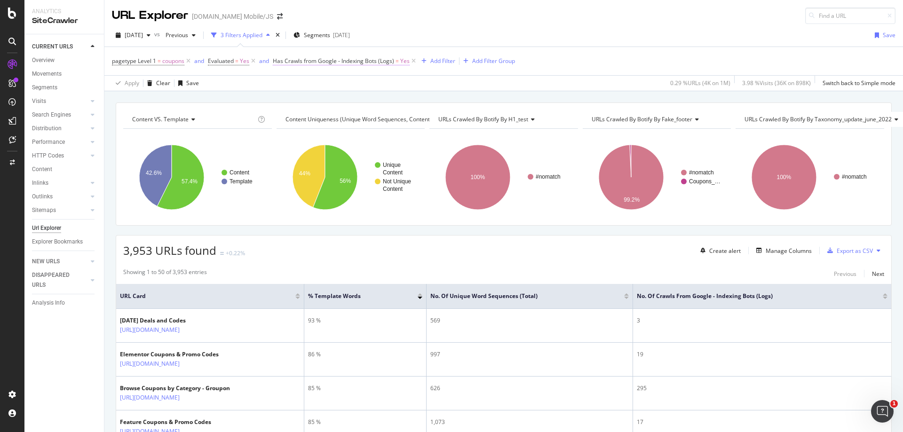
click at [399, 61] on span "Has Crawls from Google - Indexing Bots (Logs) = Yes" at bounding box center [341, 61] width 137 height 8
click at [293, 113] on icon at bounding box center [294, 114] width 7 height 6
click at [291, 142] on span "No" at bounding box center [289, 145] width 8 height 8
click at [381, 134] on div "Apply" at bounding box center [377, 133] width 15 height 8
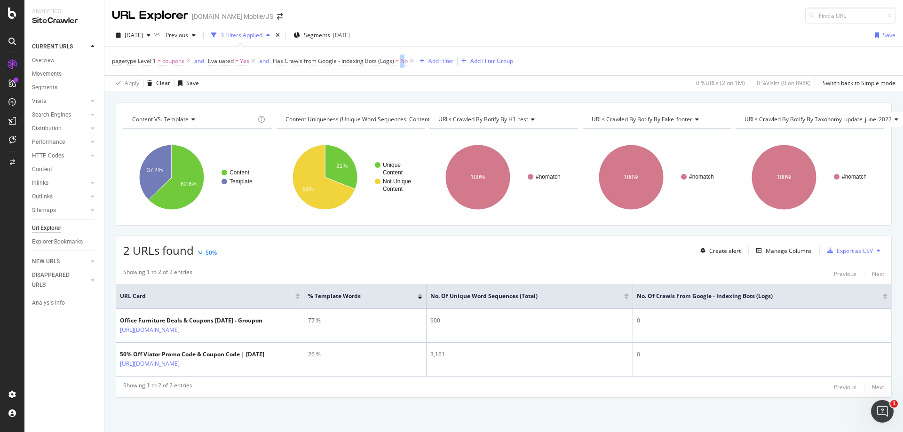
click at [402, 62] on span "No" at bounding box center [404, 61] width 8 height 13
click at [286, 112] on span "No" at bounding box center [285, 113] width 8 height 8
click at [288, 129] on span "Yes" at bounding box center [289, 133] width 9 height 8
click at [375, 135] on div "Apply" at bounding box center [377, 133] width 15 height 8
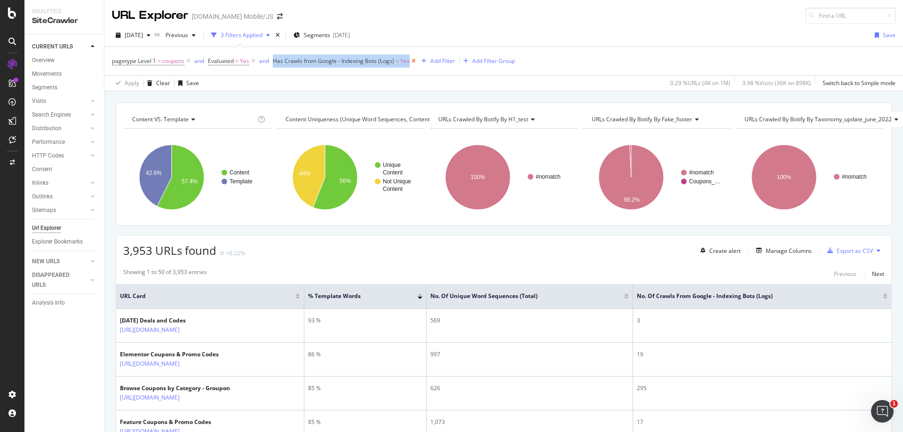
drag, startPoint x: 270, startPoint y: 58, endPoint x: 410, endPoint y: 65, distance: 139.4
click at [410, 65] on span "pagetype Level 1 = coupons and Evaluated = Yes and Has Crawls from Google - Ind…" at bounding box center [265, 61] width 306 height 8
copy div "Has Crawls from Google - Indexing Bots (Logs) = Yes"
